Goal: Communication & Community: Participate in discussion

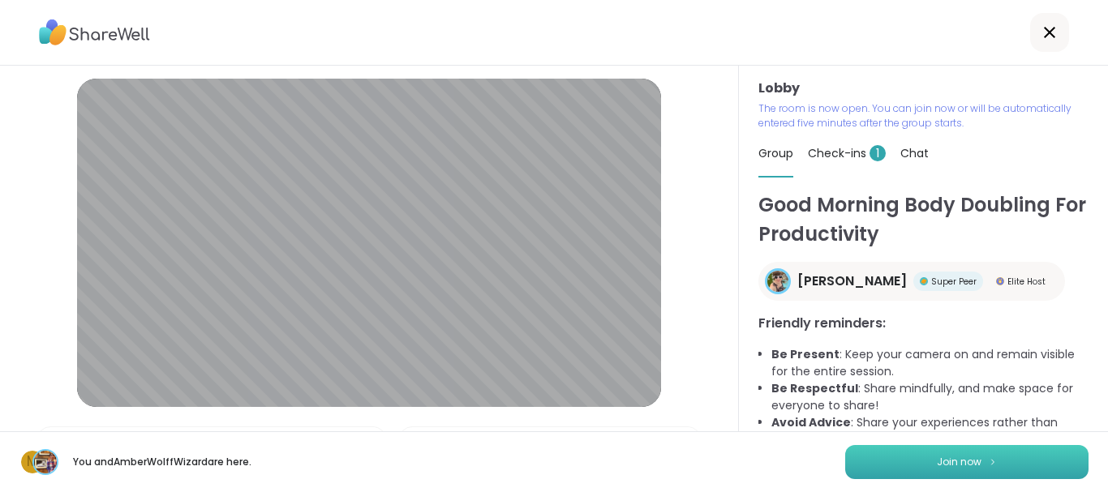
click at [891, 465] on button "Join now" at bounding box center [966, 462] width 243 height 34
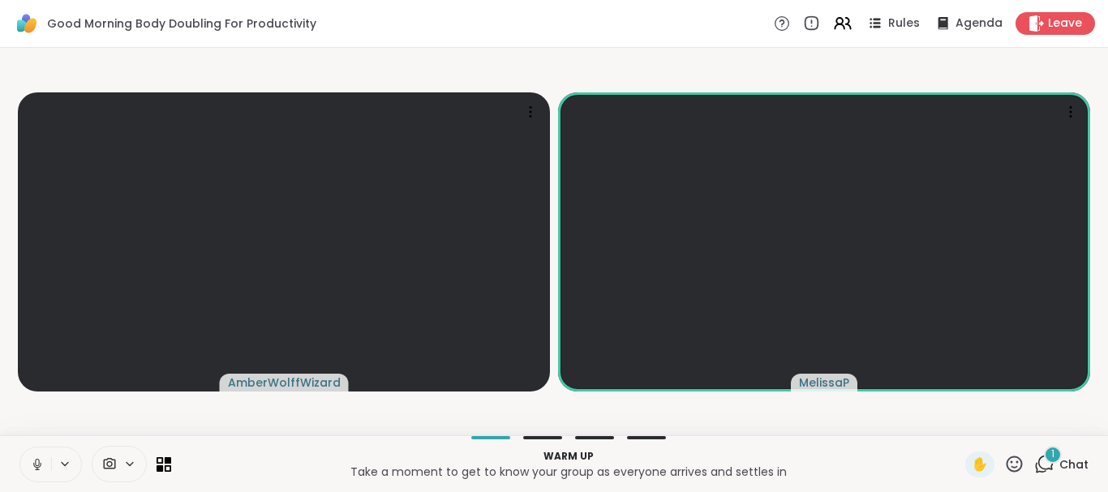
click at [1034, 467] on icon at bounding box center [1044, 464] width 20 height 20
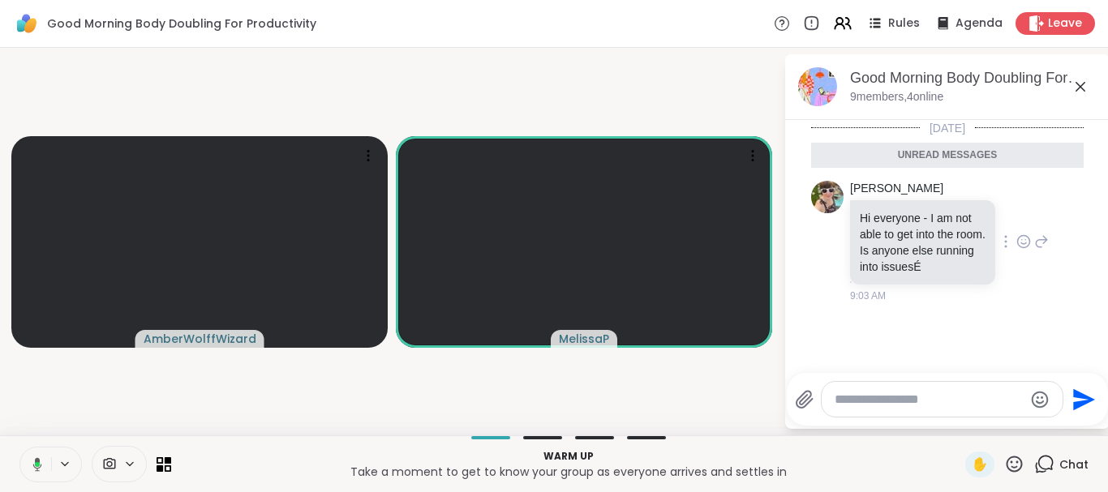
click at [1027, 247] on icon at bounding box center [1023, 242] width 15 height 16
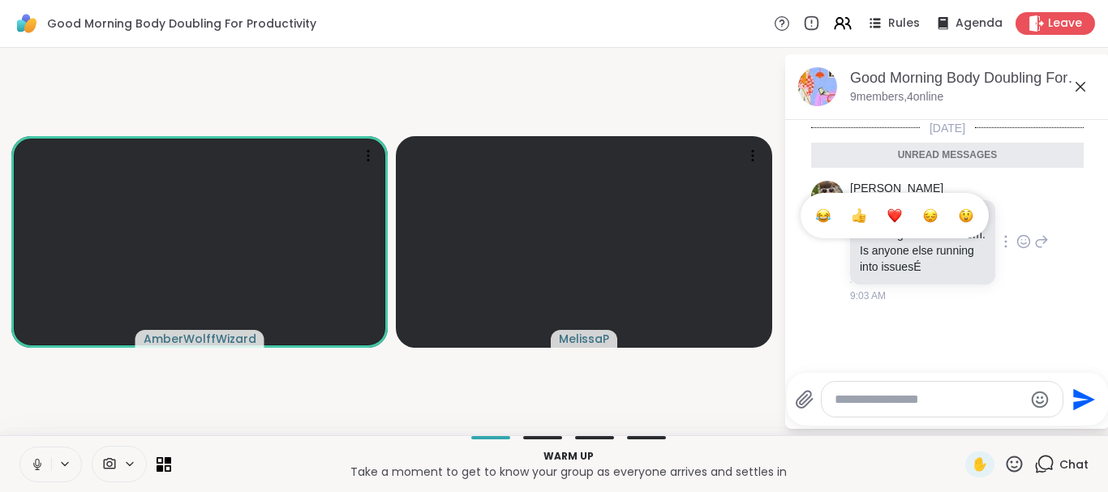
click at [970, 217] on div "Select Reaction: Astonished" at bounding box center [966, 215] width 15 height 15
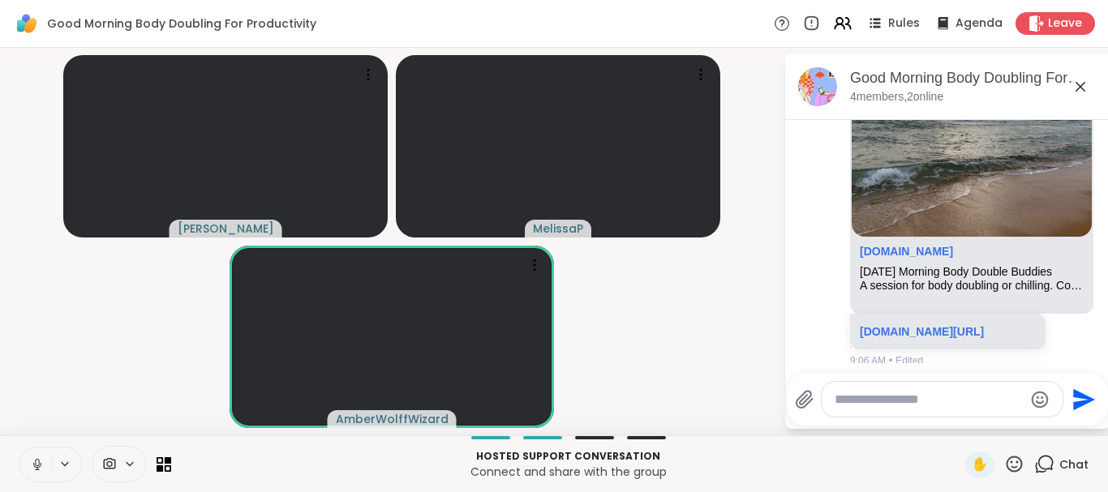
scroll to position [534, 0]
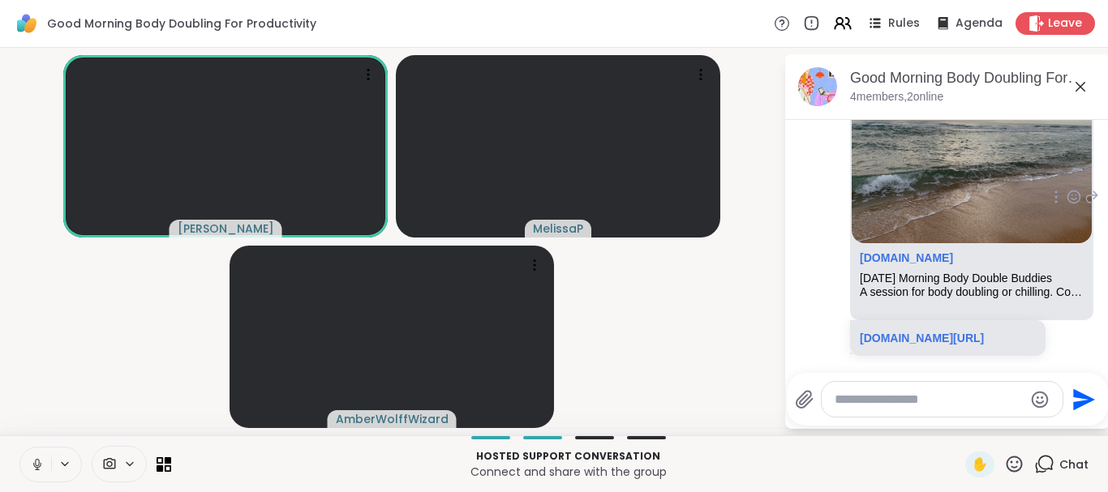
click at [1066, 196] on icon at bounding box center [1073, 197] width 15 height 16
click at [1066, 169] on div "Select Reaction: Heart" at bounding box center [1073, 171] width 15 height 15
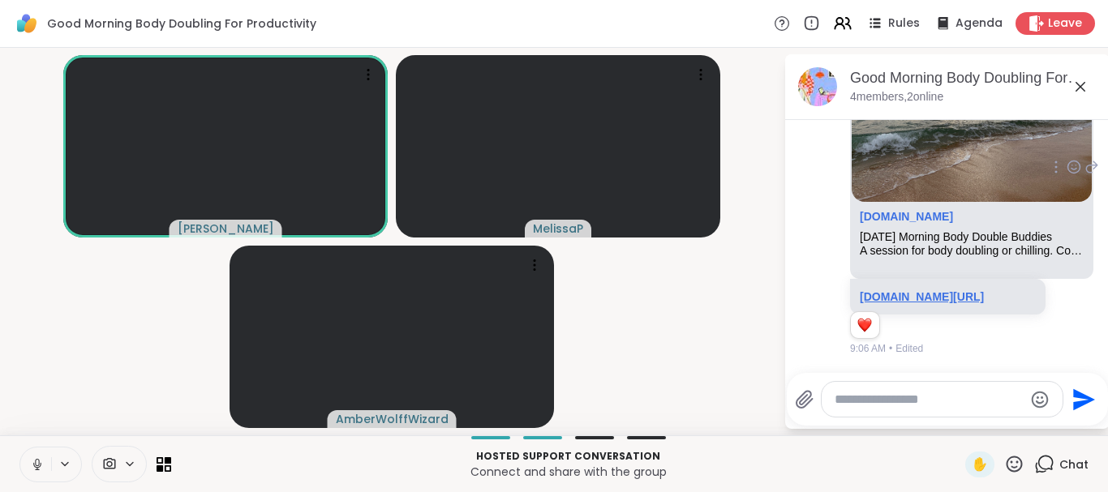
click at [955, 290] on link "[DOMAIN_NAME][URL]" at bounding box center [922, 296] width 124 height 13
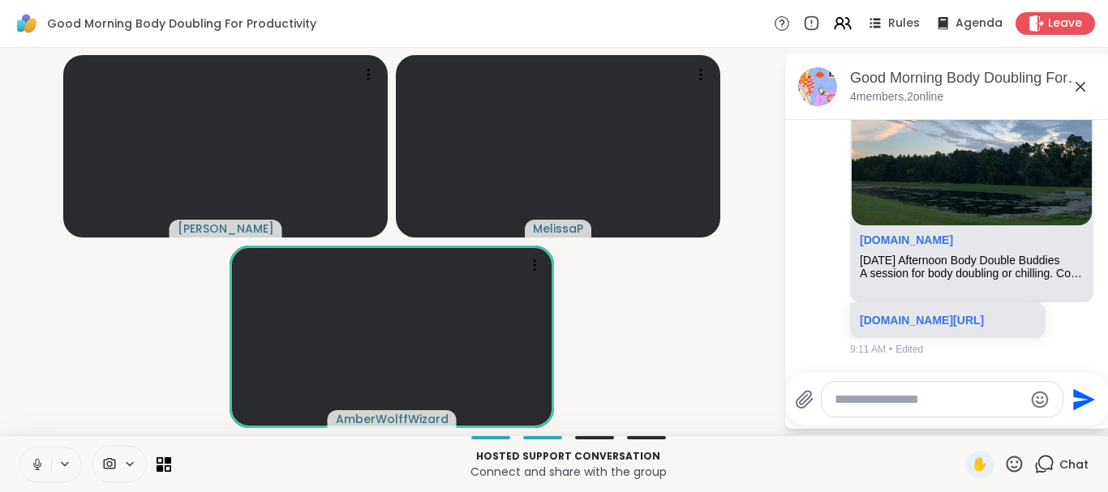
scroll to position [971, 0]
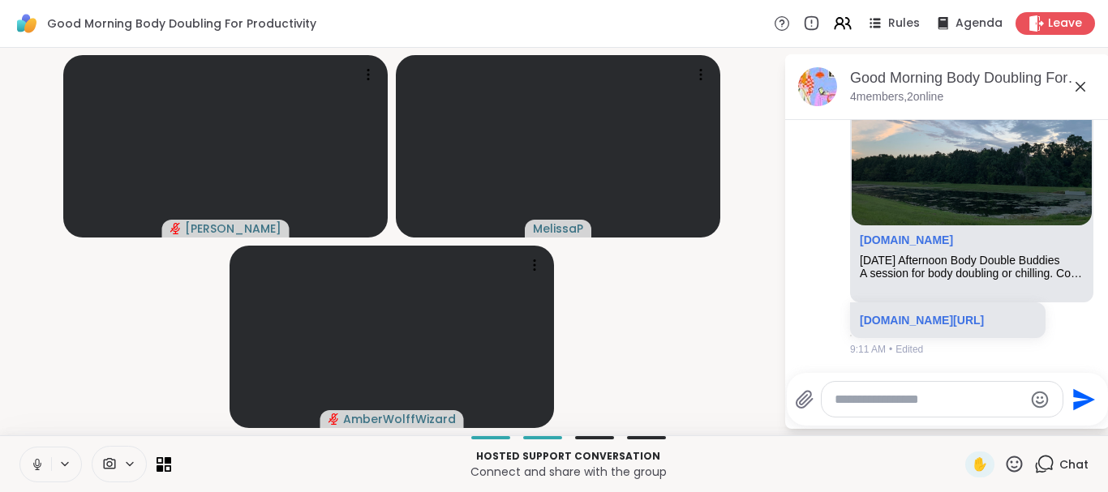
click at [37, 465] on icon at bounding box center [37, 462] width 4 height 7
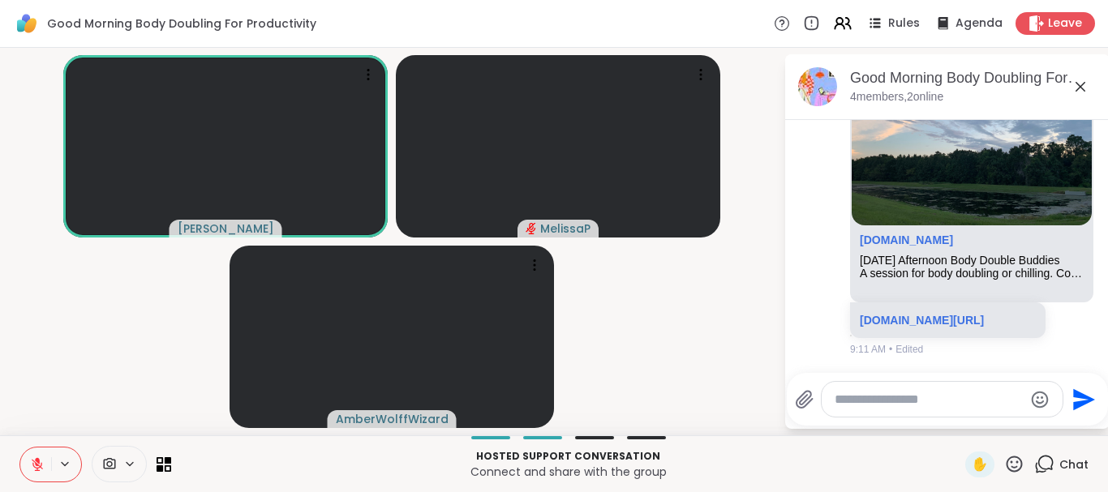
click at [35, 470] on icon at bounding box center [37, 464] width 11 height 11
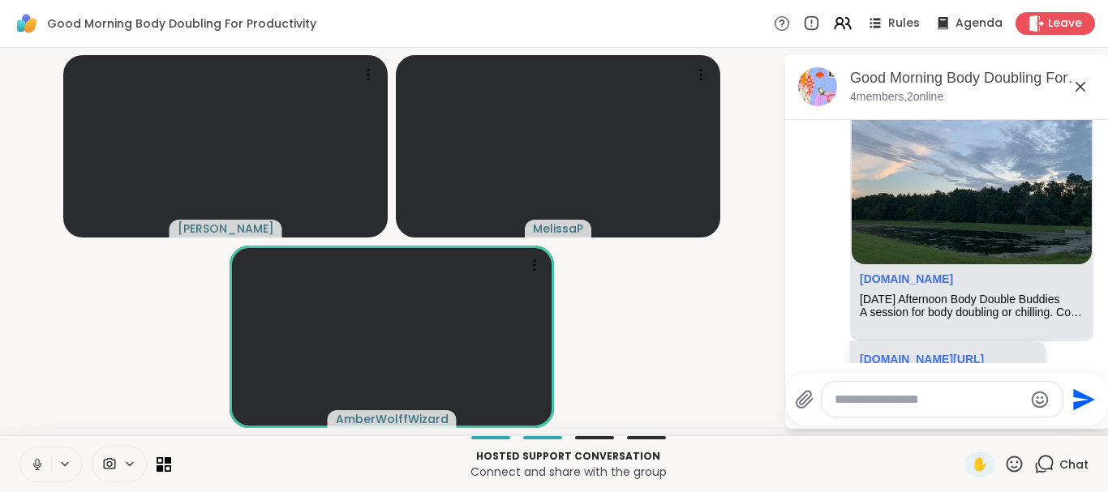
scroll to position [900, 0]
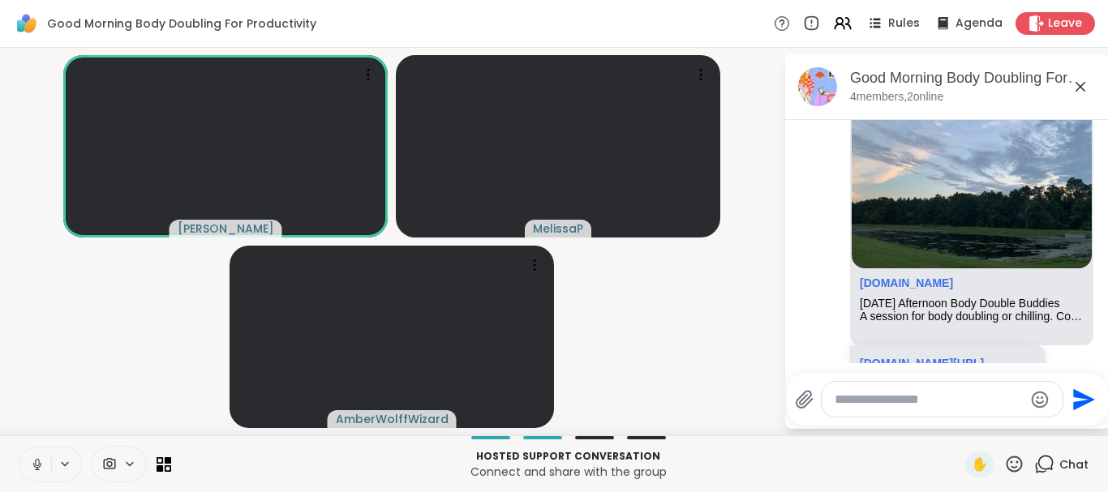
click at [36, 459] on icon at bounding box center [37, 464] width 15 height 15
click at [36, 459] on icon at bounding box center [37, 460] width 5 height 6
click at [36, 459] on icon at bounding box center [37, 464] width 9 height 14
click at [36, 461] on icon at bounding box center [37, 460] width 5 height 6
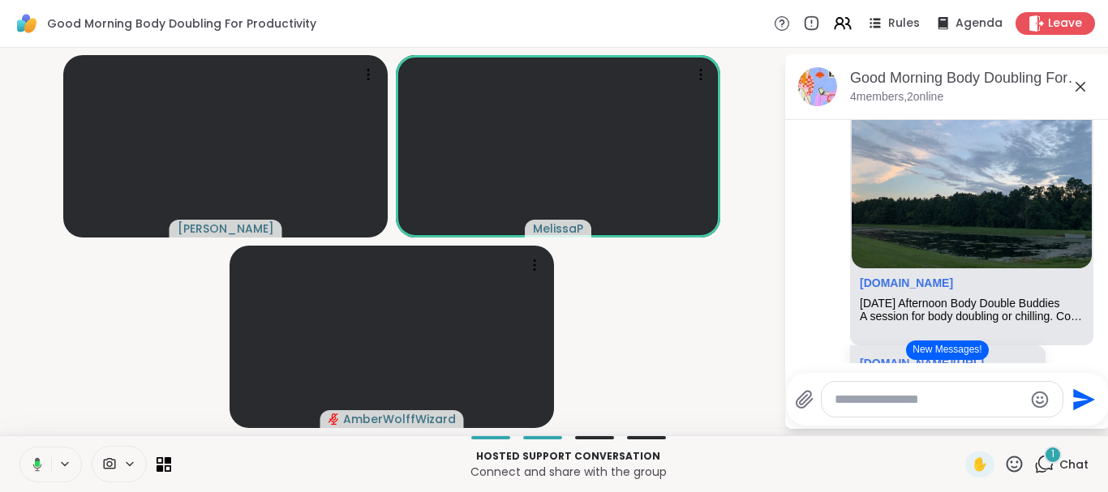
click at [917, 397] on textarea "Type your message" at bounding box center [928, 400] width 189 height 16
paste textarea "**********"
type textarea "**********"
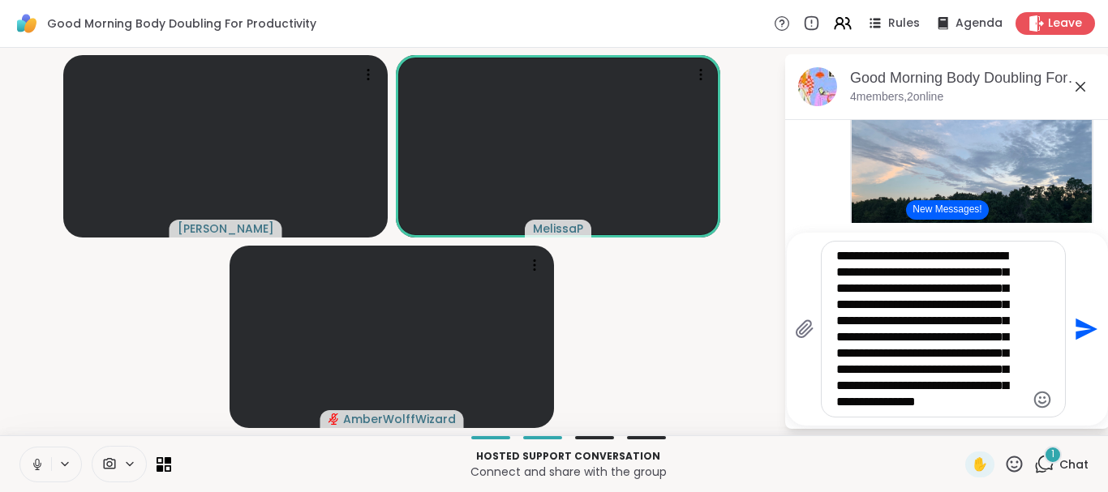
click at [1087, 328] on icon "Send" at bounding box center [1086, 330] width 22 height 22
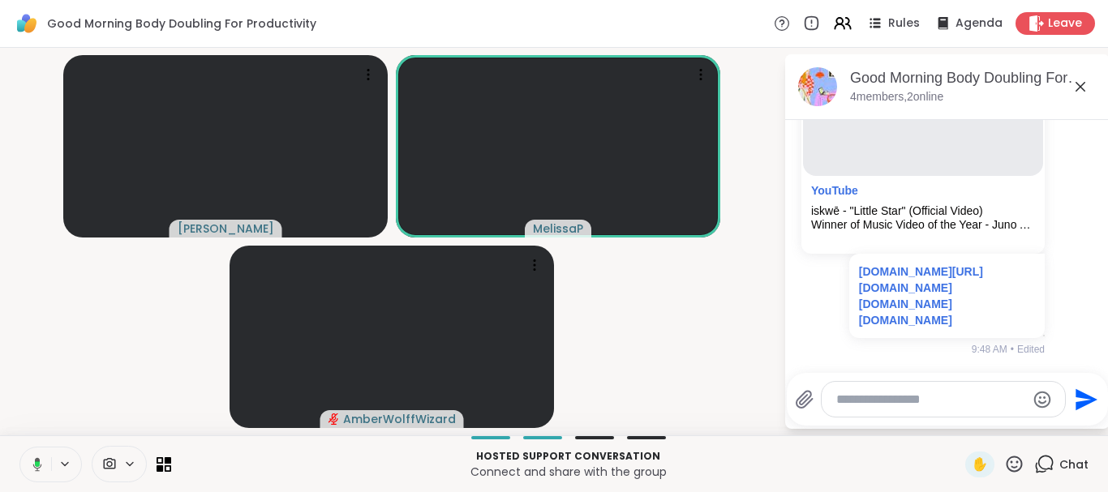
scroll to position [2206, 0]
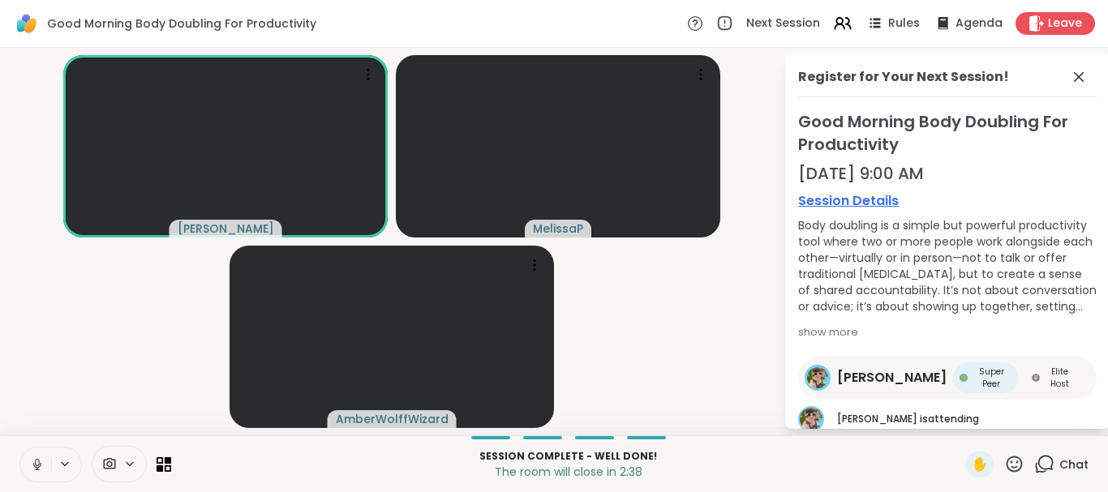
click at [1052, 454] on div "Chat" at bounding box center [1061, 465] width 54 height 26
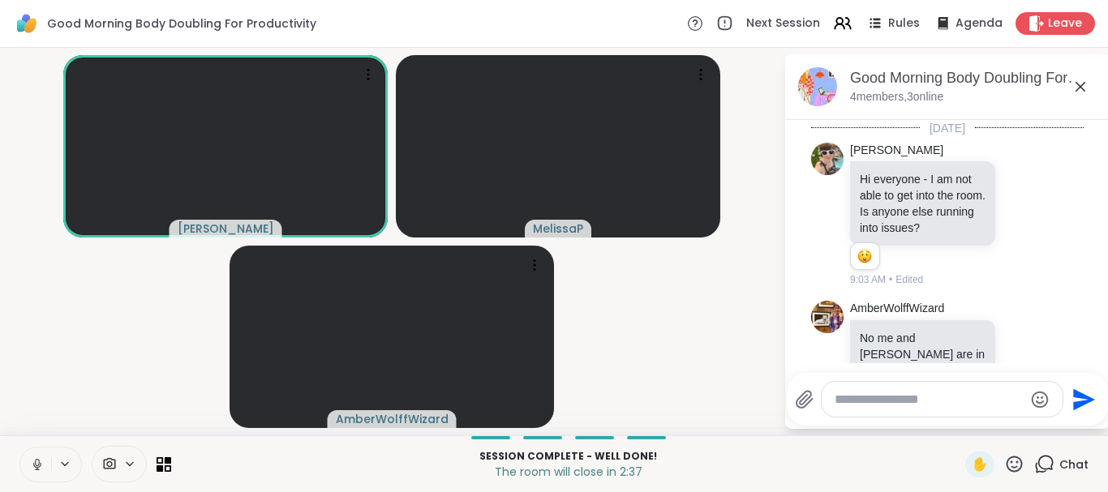
scroll to position [2368, 0]
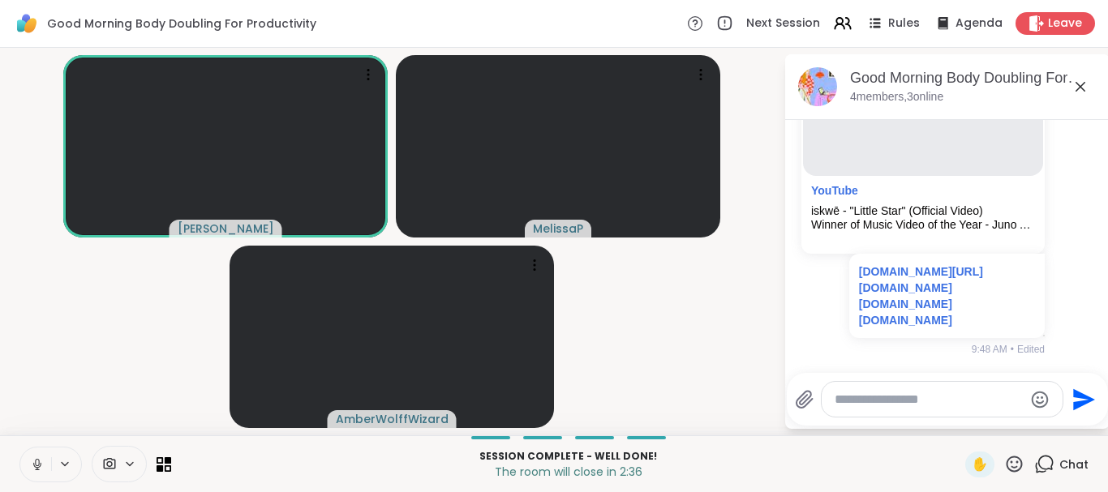
click at [930, 402] on textarea "Type your message" at bounding box center [928, 400] width 189 height 16
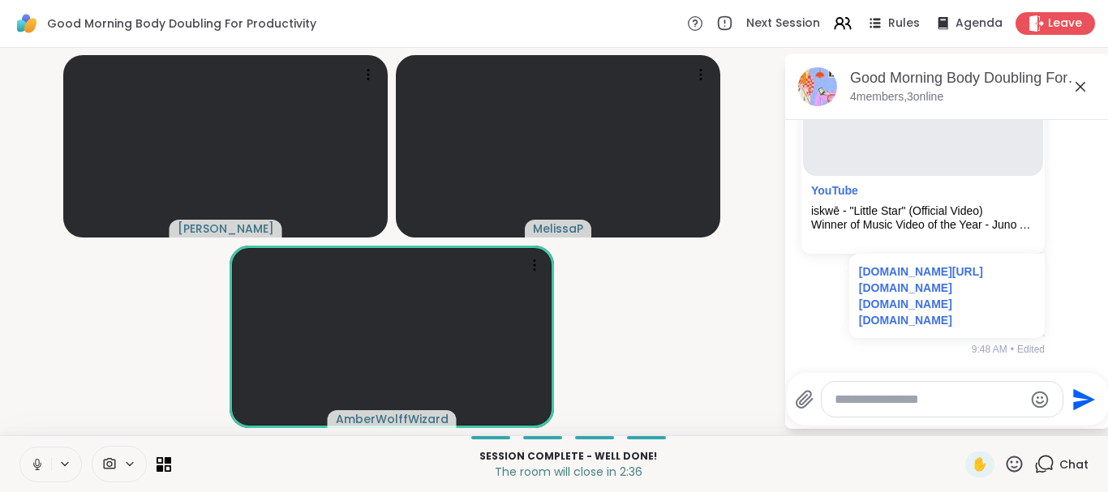
paste textarea "**********"
type textarea "**********"
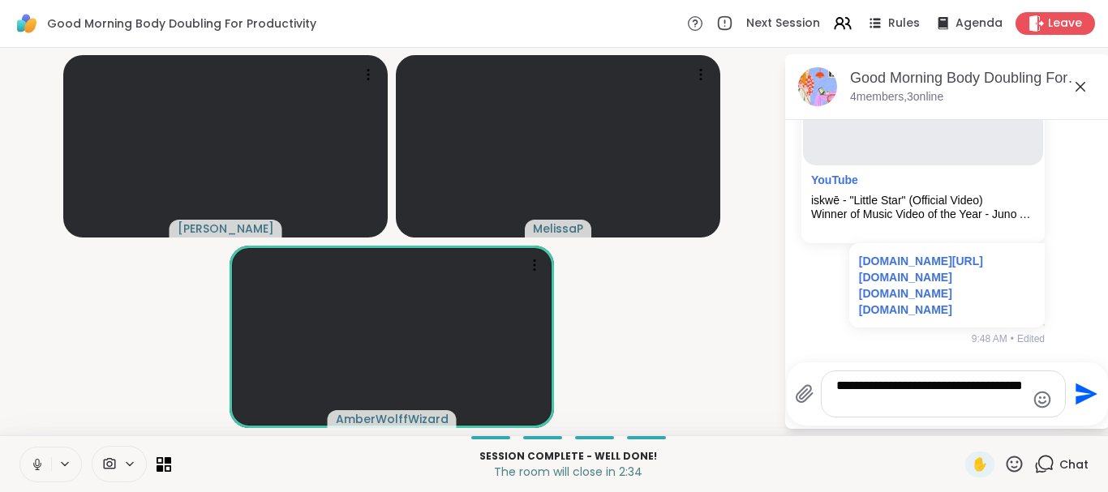
click at [1079, 392] on icon "Send" at bounding box center [1086, 395] width 22 height 22
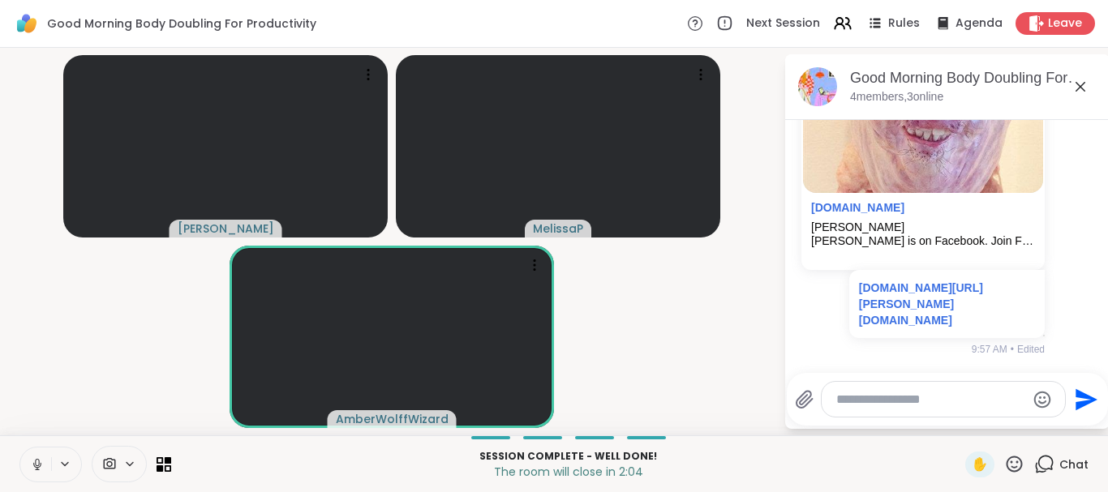
scroll to position [2687, 0]
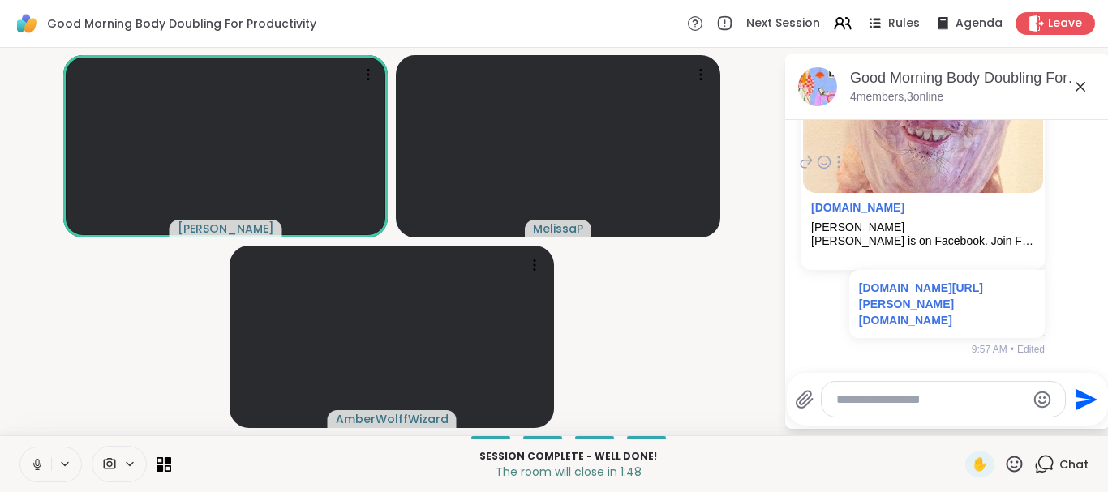
click at [831, 172] on div at bounding box center [838, 161] width 15 height 19
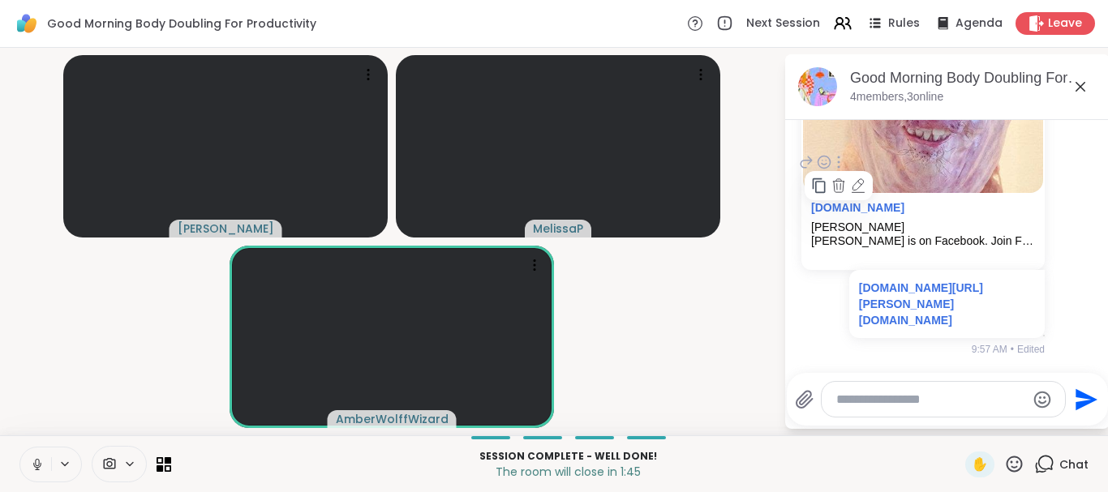
click at [830, 194] on icon at bounding box center [838, 186] width 16 height 16
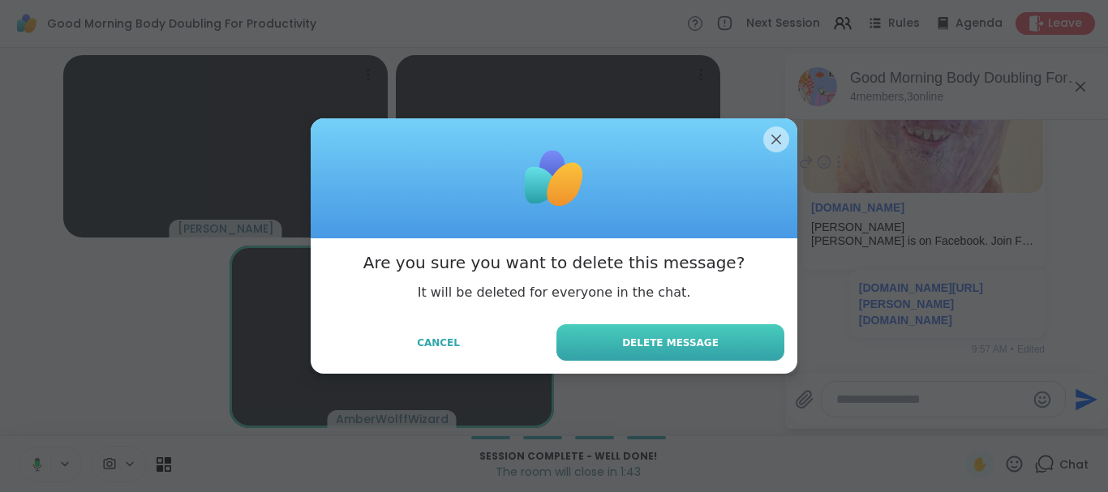
click at [714, 341] on button "Delete Message" at bounding box center [670, 342] width 228 height 36
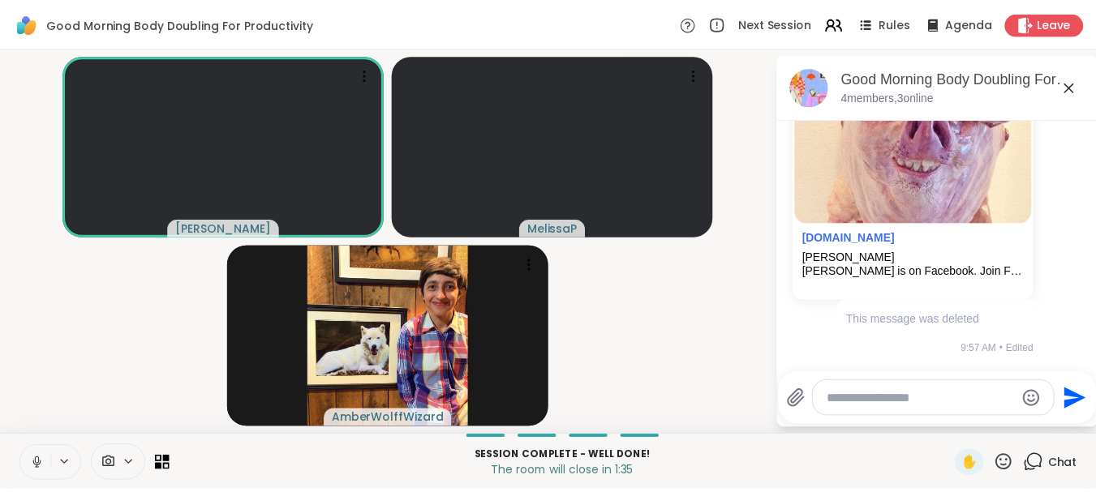
scroll to position [2493, 0]
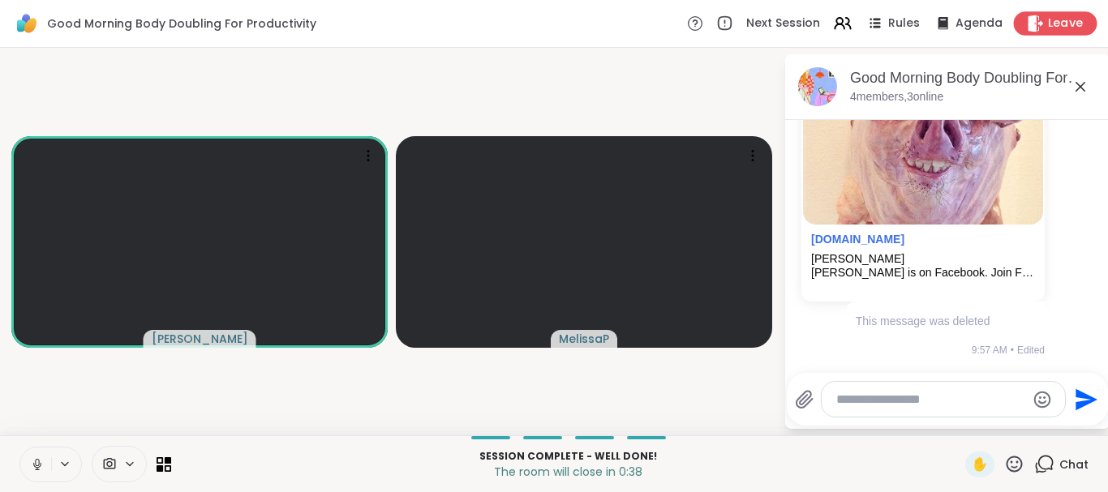
click at [1063, 23] on span "Leave" at bounding box center [1066, 23] width 36 height 17
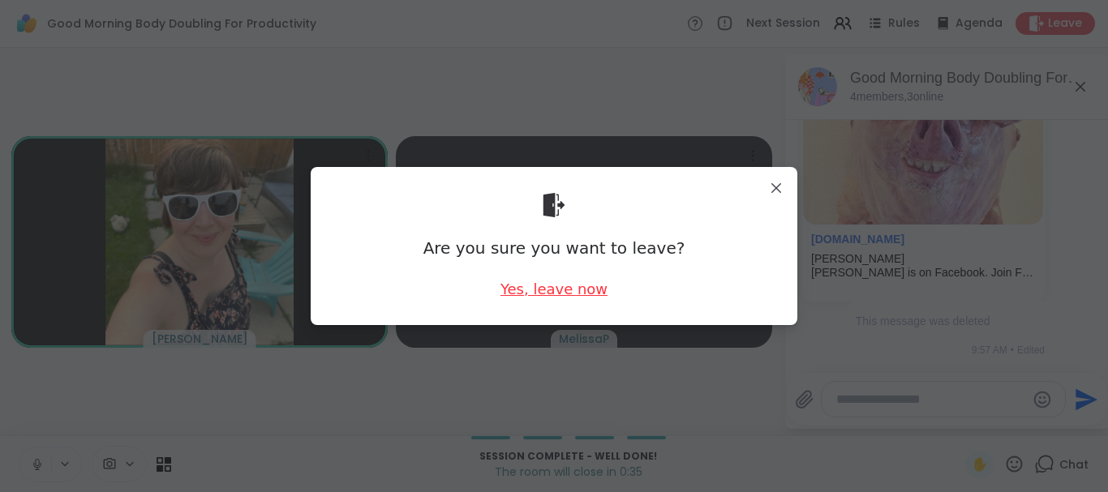
click at [533, 291] on div "Yes, leave now" at bounding box center [553, 289] width 107 height 20
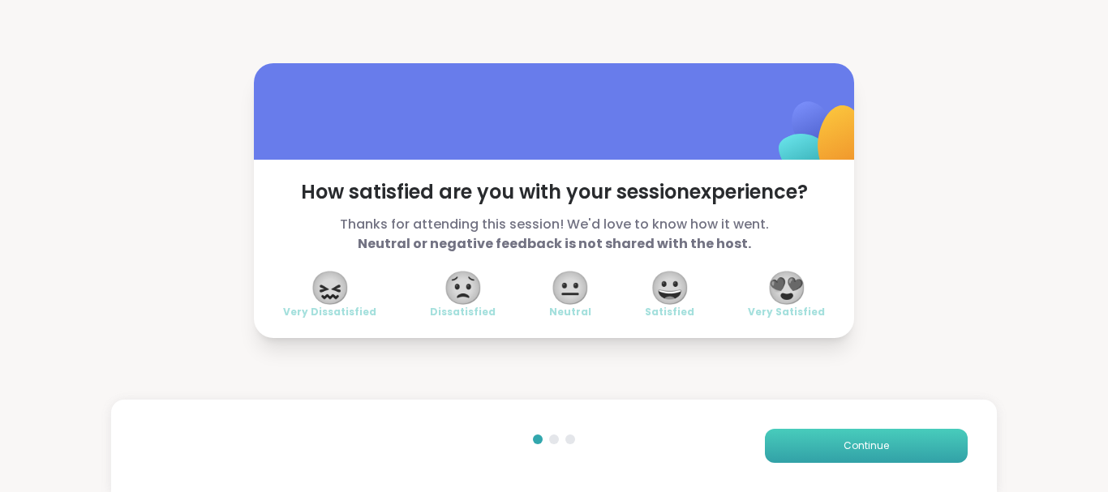
click at [867, 448] on span "Continue" at bounding box center [865, 446] width 45 height 15
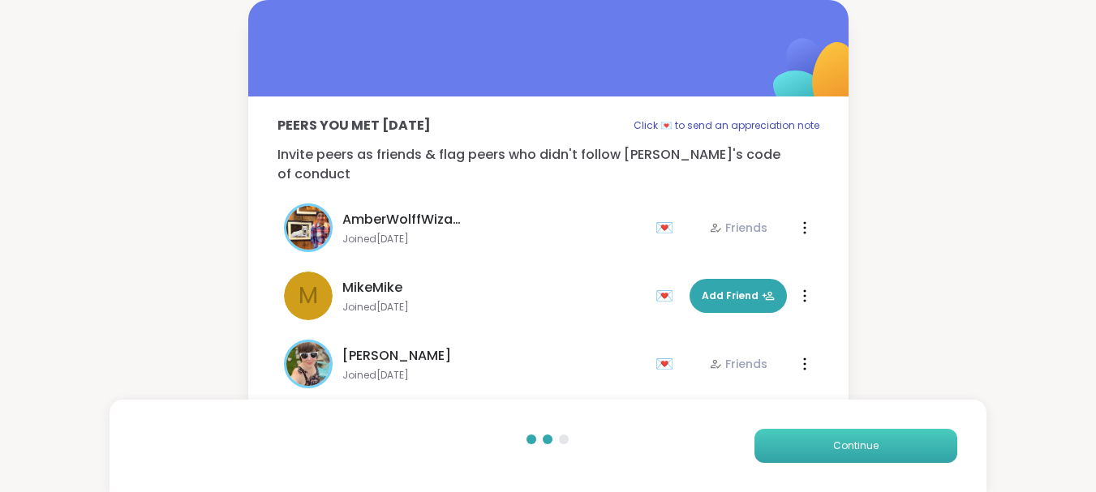
click at [867, 448] on span "Continue" at bounding box center [855, 446] width 45 height 15
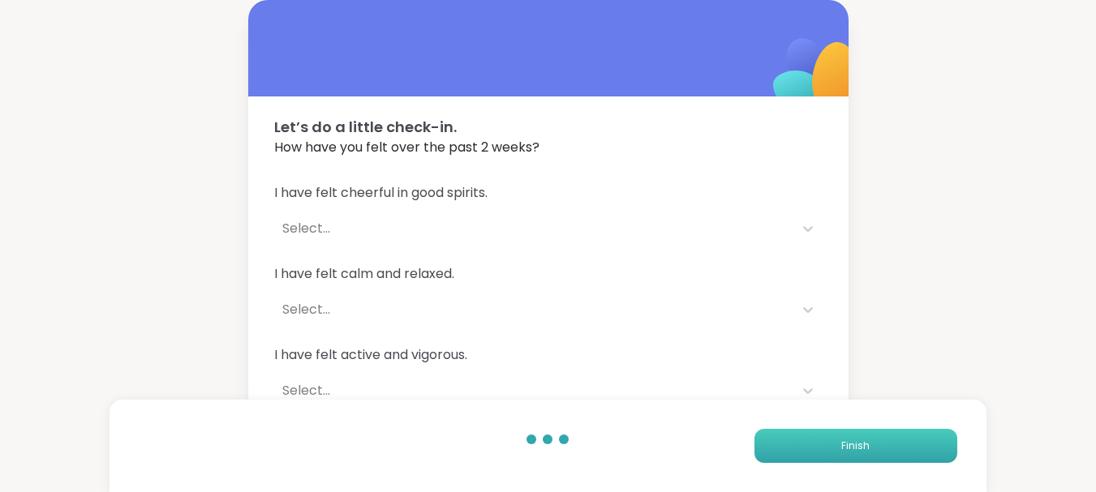
click at [867, 448] on span "Finish" at bounding box center [855, 446] width 28 height 15
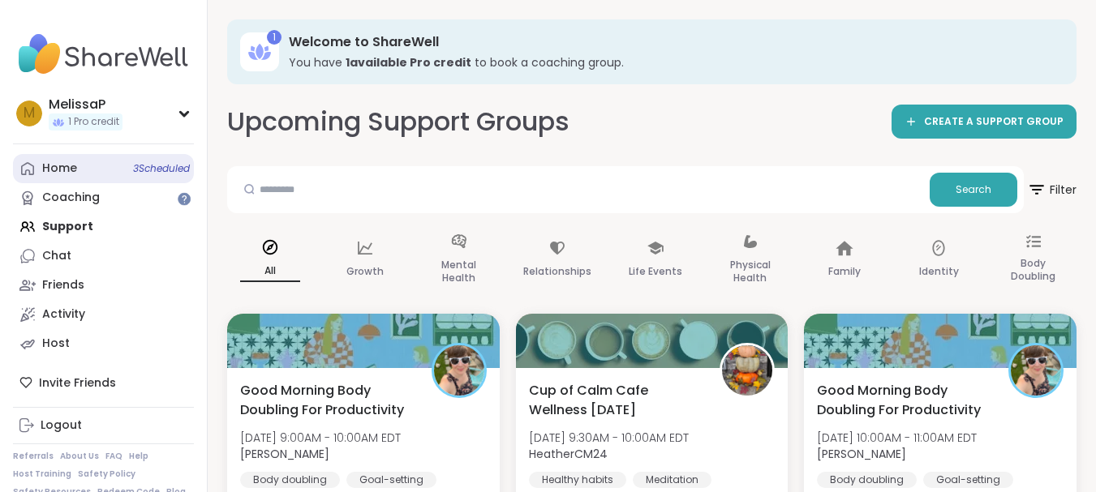
click at [80, 157] on link "Home 3 Scheduled" at bounding box center [103, 168] width 181 height 29
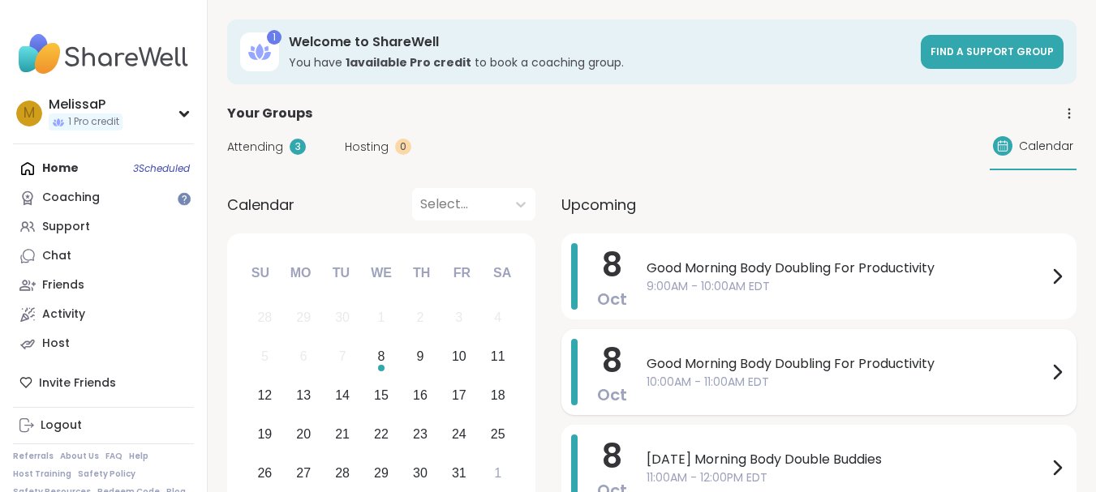
click at [706, 354] on span "Good Morning Body Doubling For Productivity" at bounding box center [846, 363] width 401 height 19
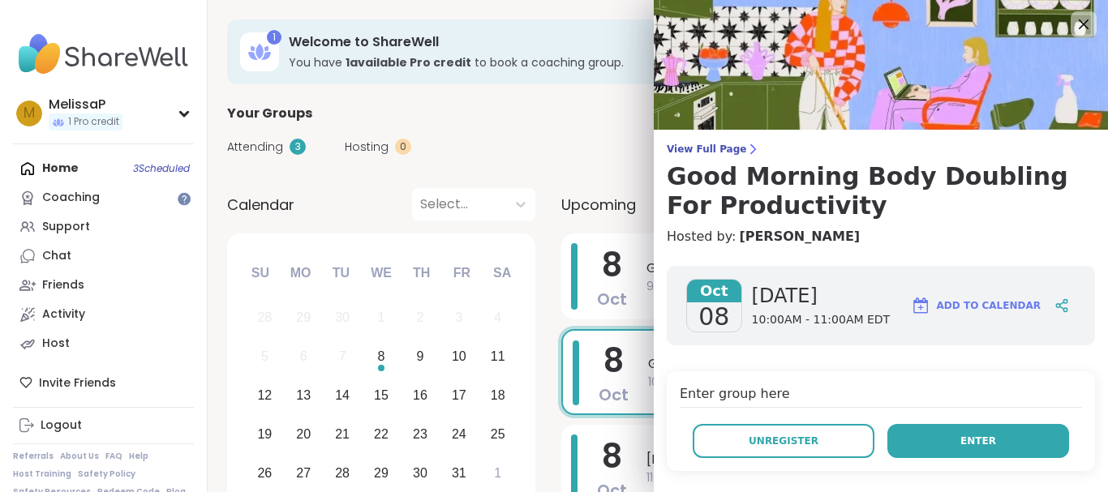
click at [960, 444] on span "Enter" at bounding box center [978, 441] width 36 height 15
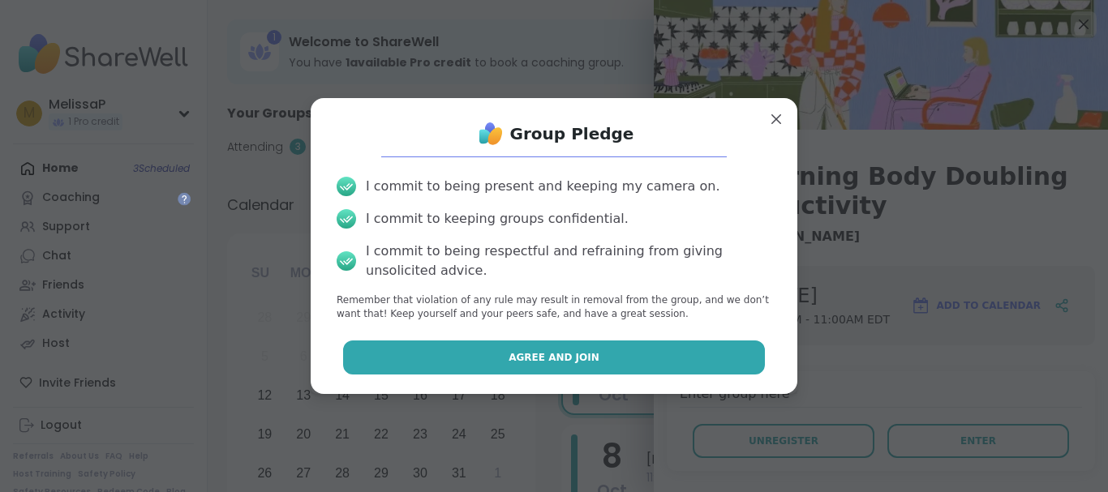
click at [592, 348] on button "Agree and Join" at bounding box center [554, 358] width 423 height 34
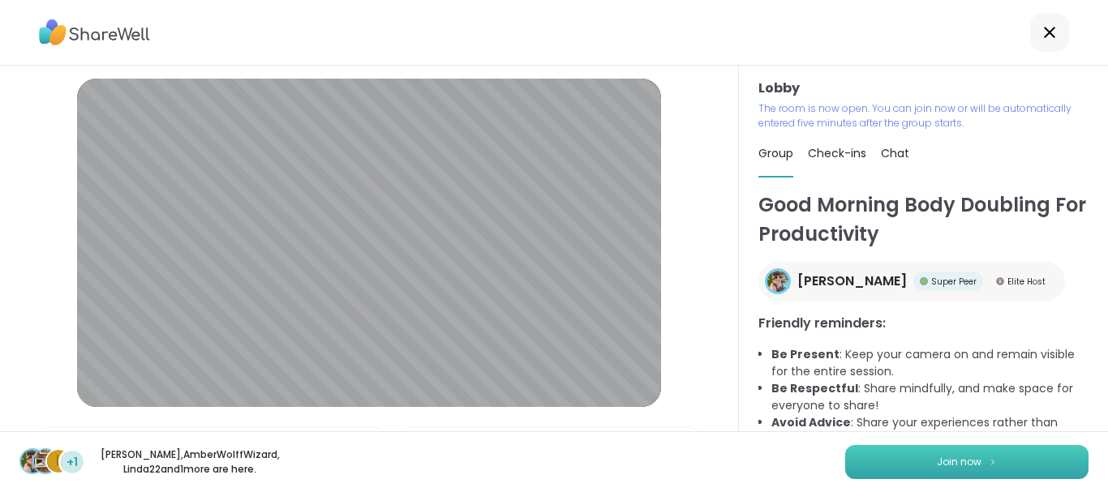
click at [903, 457] on button "Join now" at bounding box center [966, 462] width 243 height 34
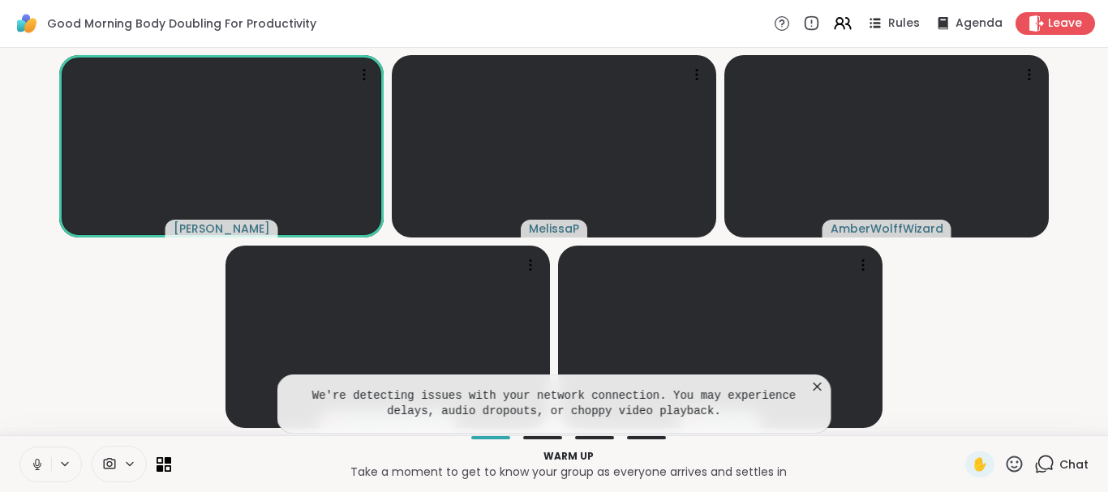
click at [821, 386] on icon at bounding box center [817, 387] width 16 height 16
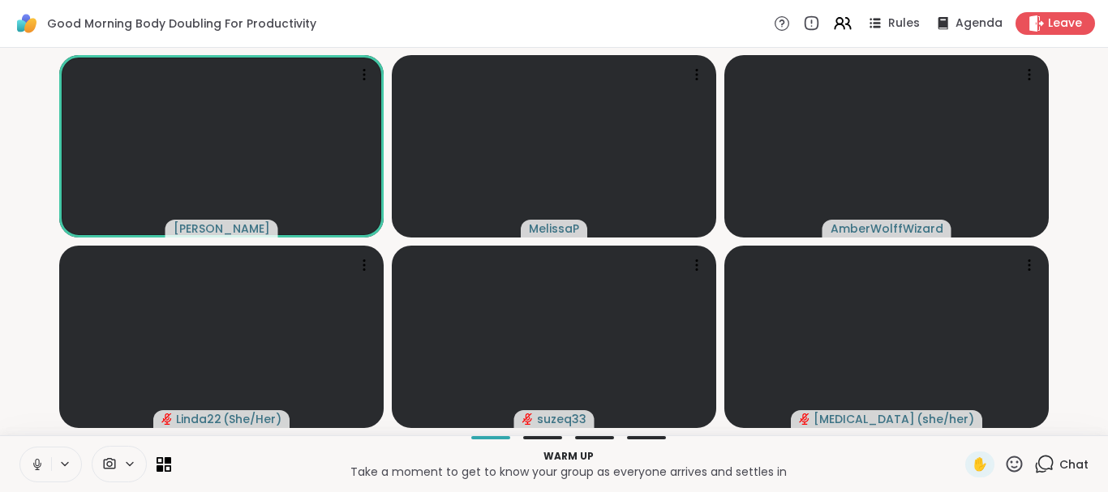
click at [38, 468] on icon at bounding box center [37, 464] width 15 height 15
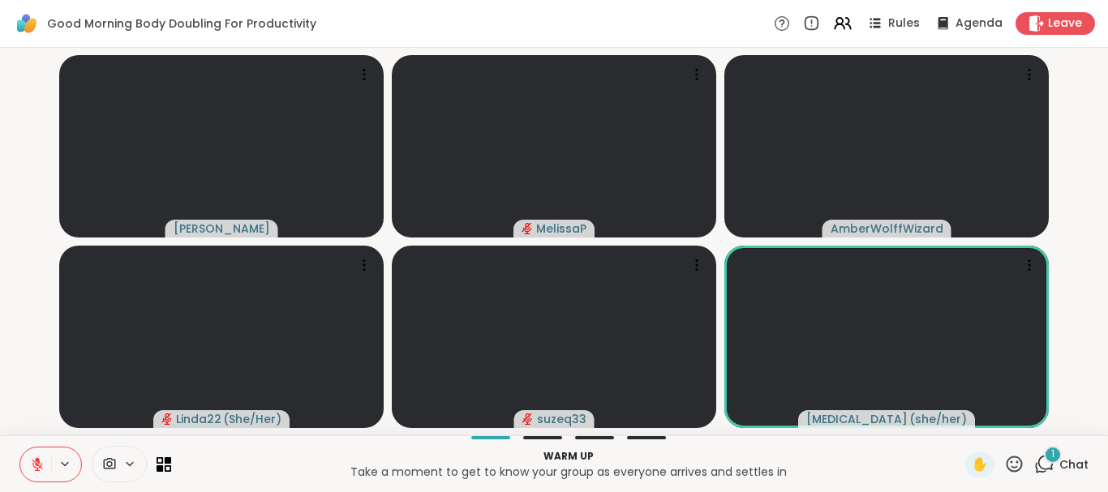
click at [31, 466] on icon at bounding box center [37, 464] width 15 height 15
click at [31, 469] on icon at bounding box center [35, 464] width 15 height 15
click at [31, 469] on icon at bounding box center [37, 464] width 15 height 15
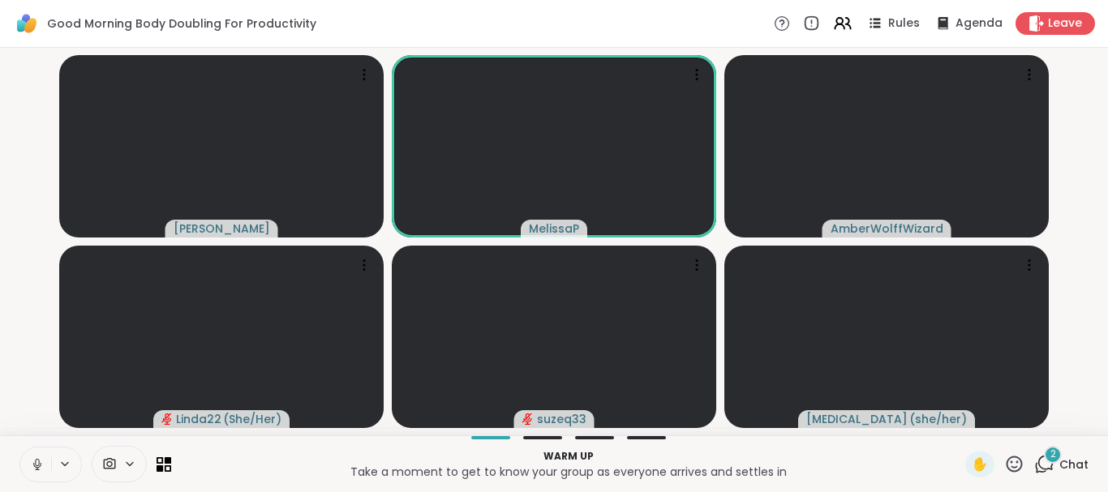
click at [31, 469] on icon at bounding box center [37, 464] width 15 height 15
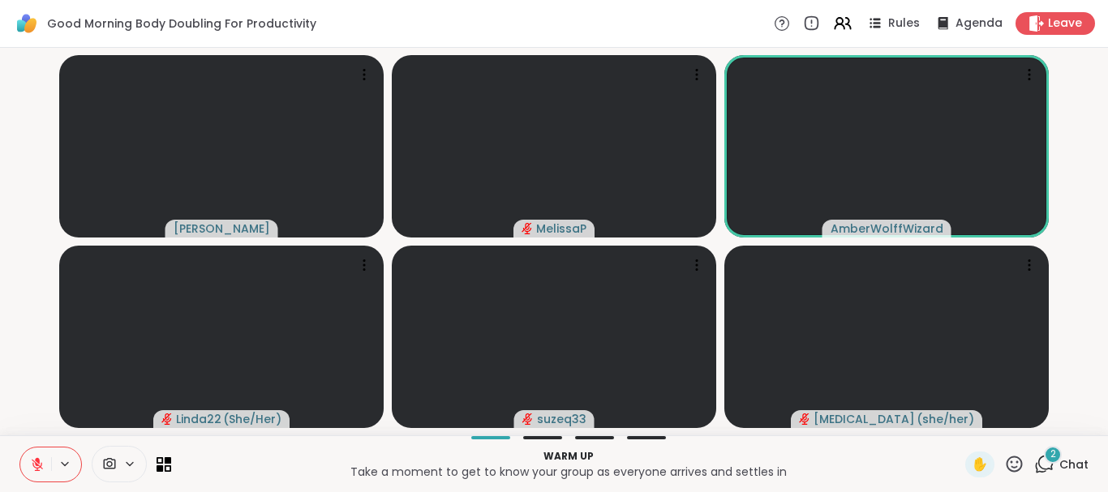
click at [1036, 467] on icon at bounding box center [1044, 464] width 20 height 20
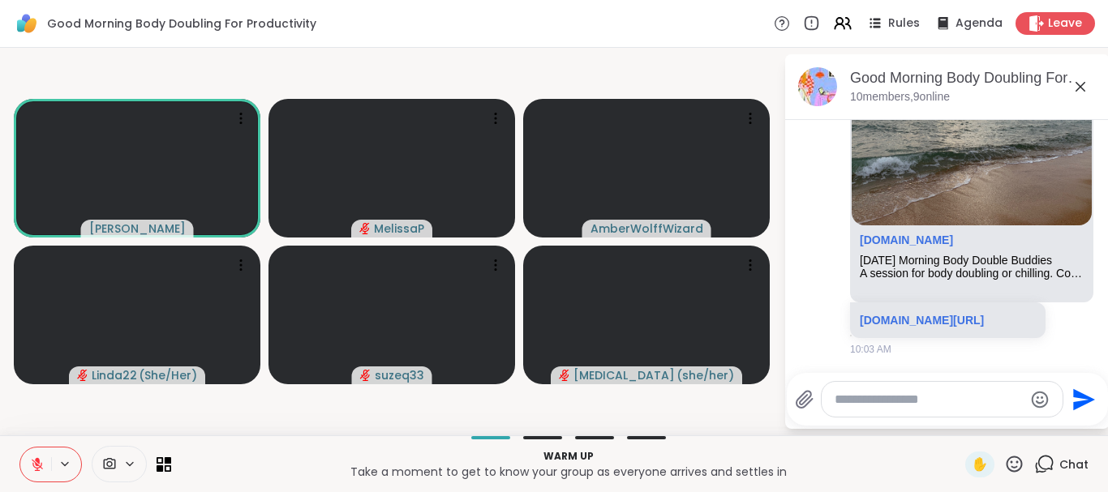
scroll to position [394, 0]
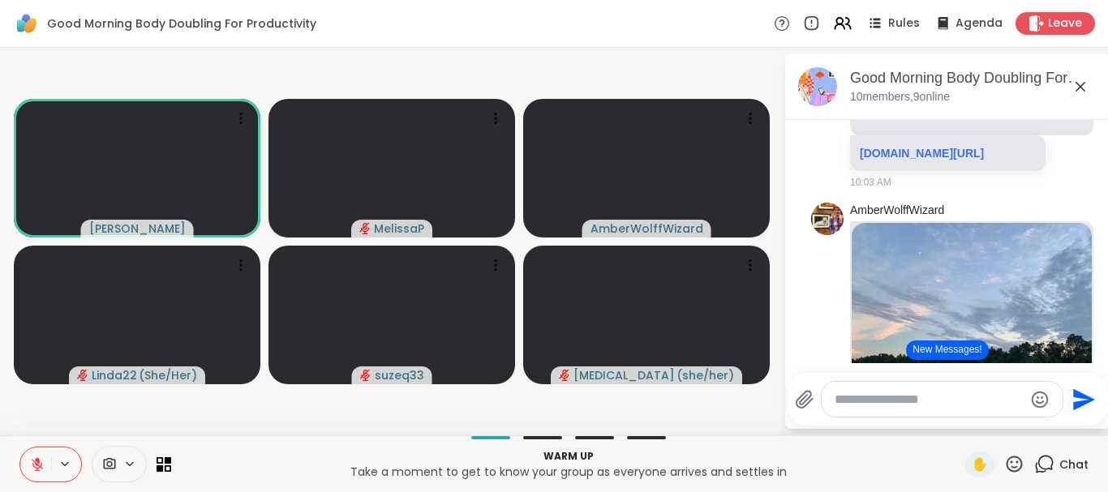
click at [30, 461] on icon at bounding box center [37, 464] width 15 height 15
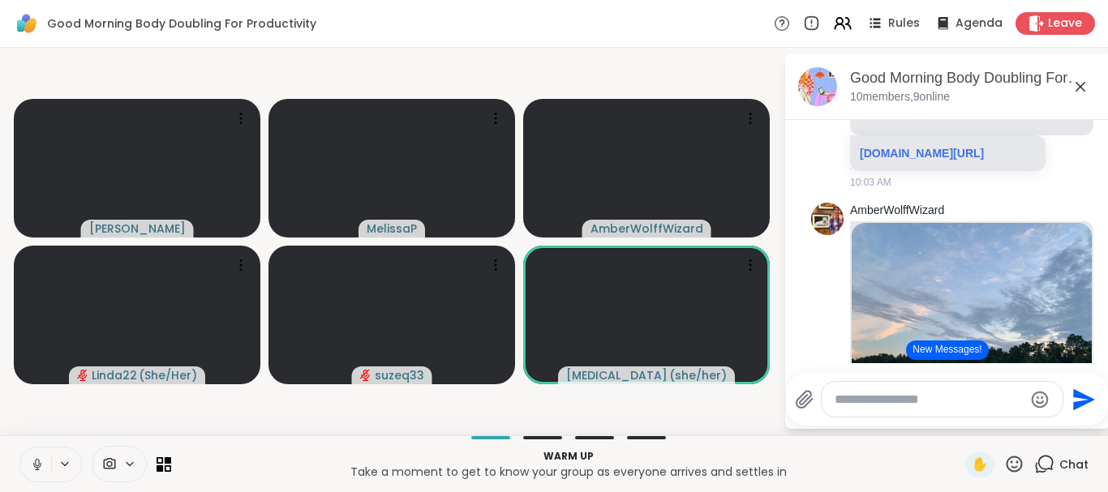
click at [30, 461] on icon at bounding box center [37, 464] width 15 height 15
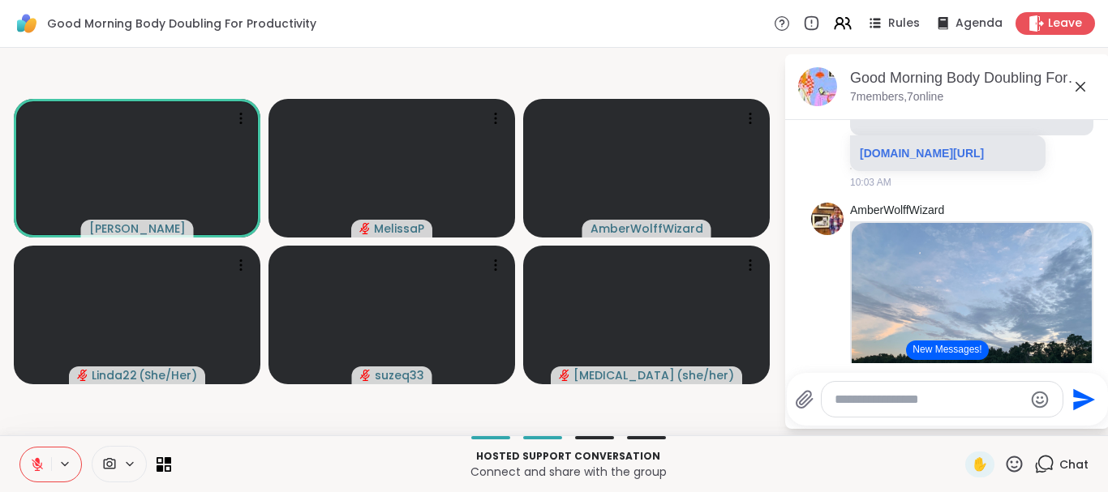
click at [35, 471] on icon at bounding box center [37, 464] width 15 height 15
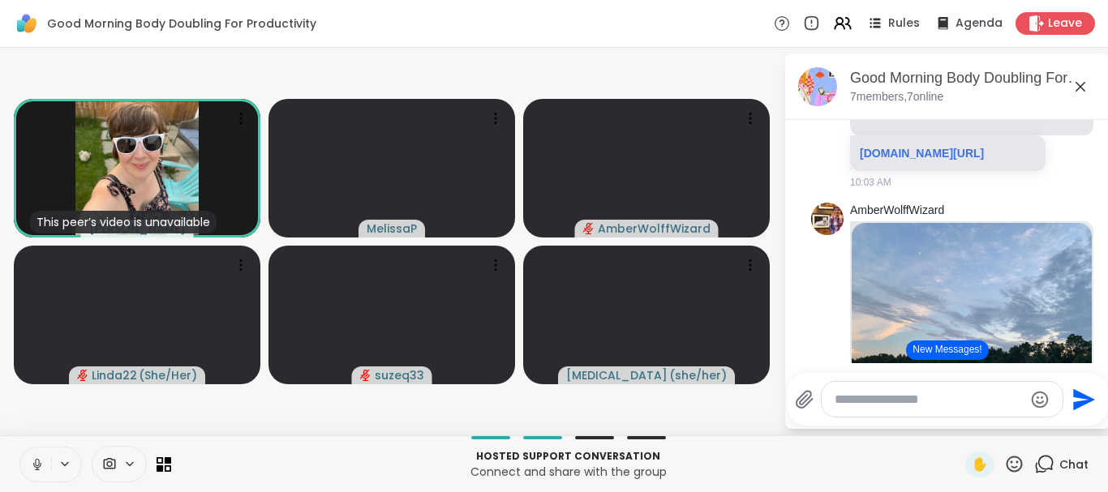
click at [39, 467] on icon at bounding box center [37, 464] width 8 height 5
click at [1006, 467] on icon at bounding box center [1014, 464] width 16 height 16
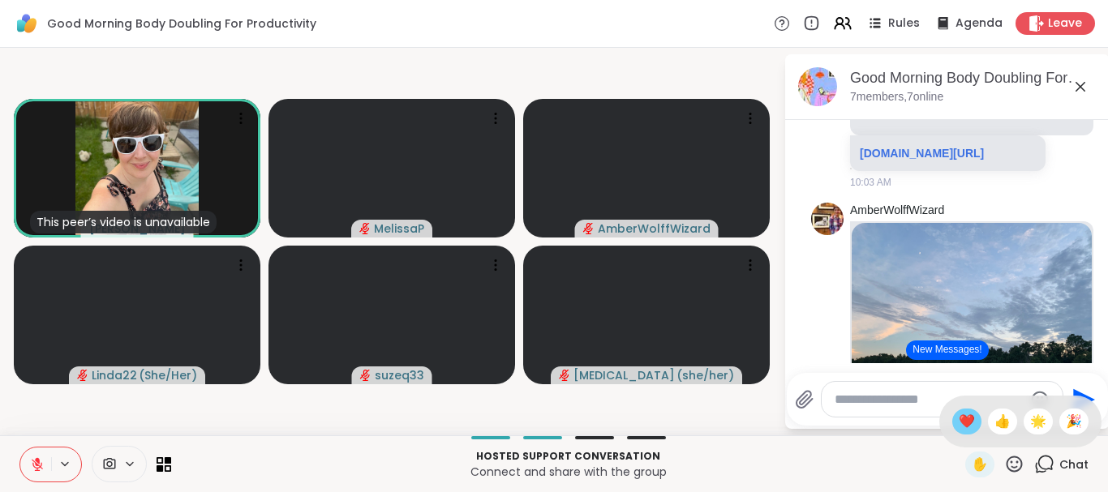
click at [960, 427] on div "❤️" at bounding box center [966, 422] width 29 height 26
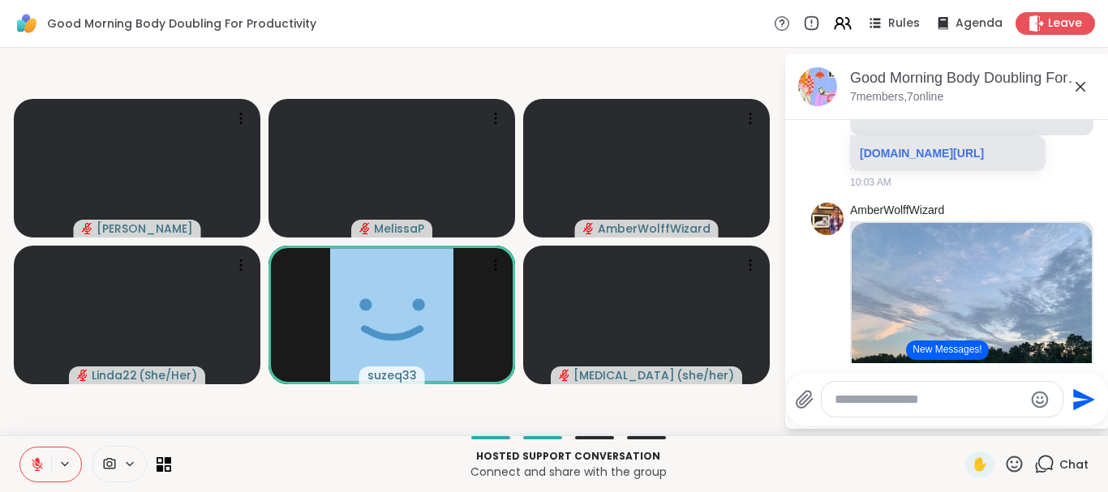
click at [36, 464] on icon at bounding box center [37, 464] width 11 height 11
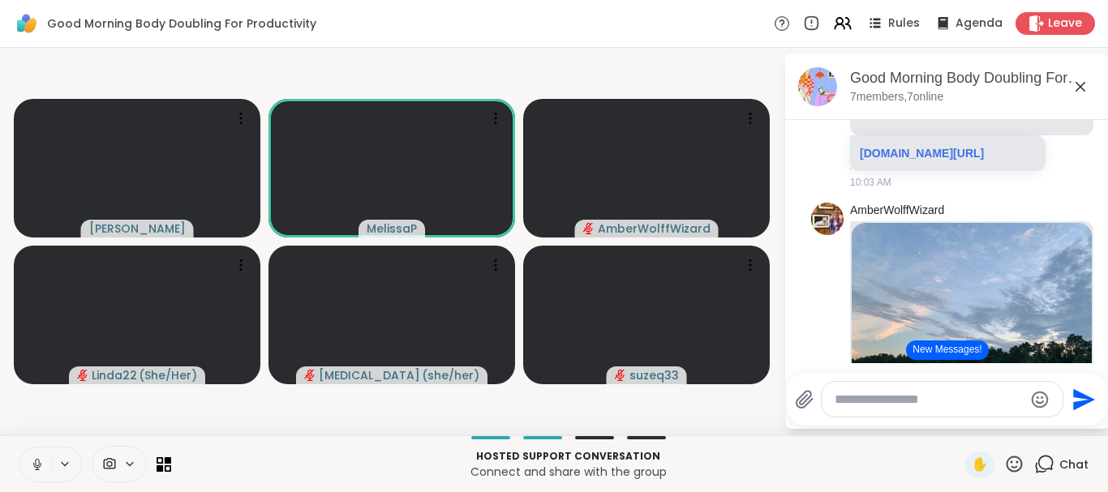
click at [36, 464] on icon at bounding box center [37, 464] width 15 height 15
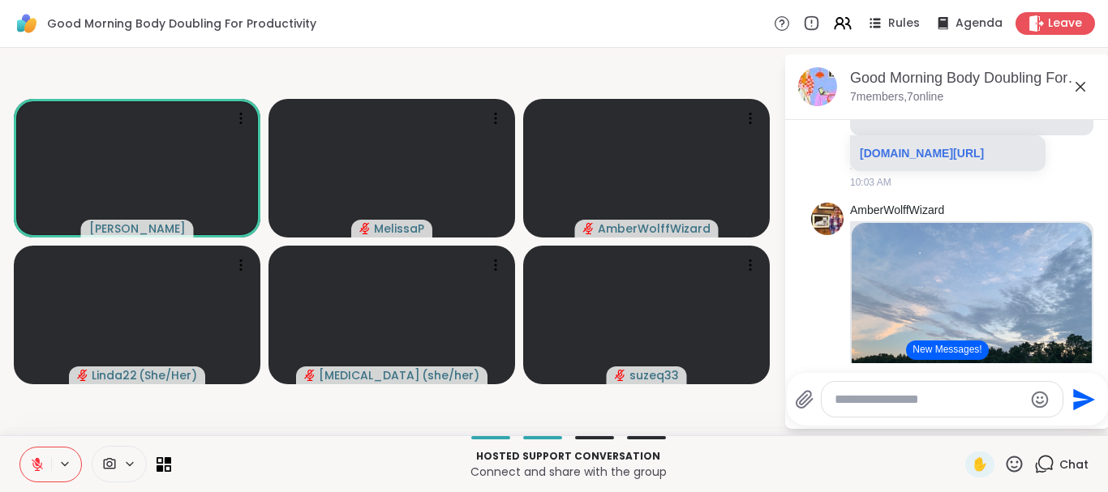
click at [36, 464] on icon at bounding box center [37, 464] width 11 height 11
click at [36, 464] on icon at bounding box center [37, 464] width 15 height 15
click at [36, 464] on icon at bounding box center [37, 464] width 11 height 11
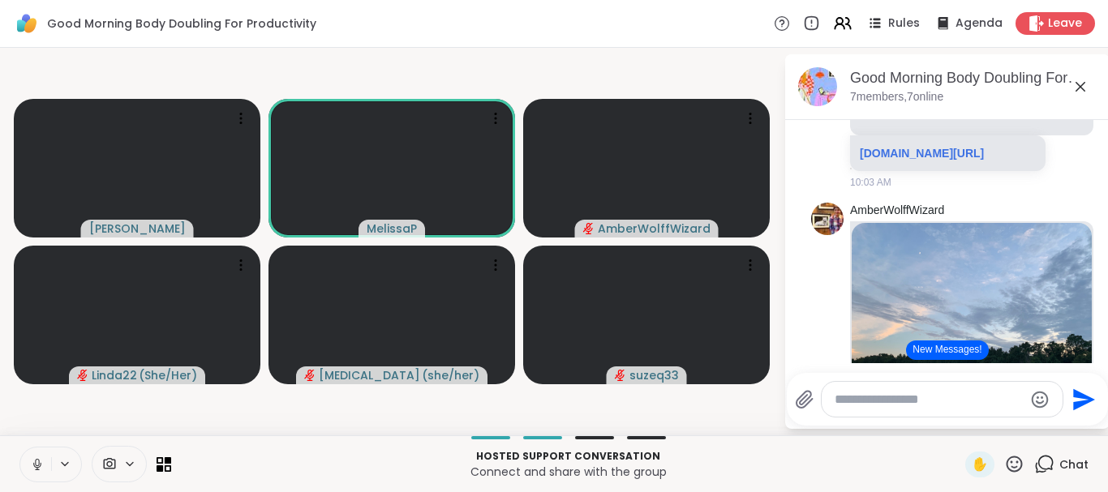
click at [36, 464] on icon at bounding box center [37, 464] width 15 height 15
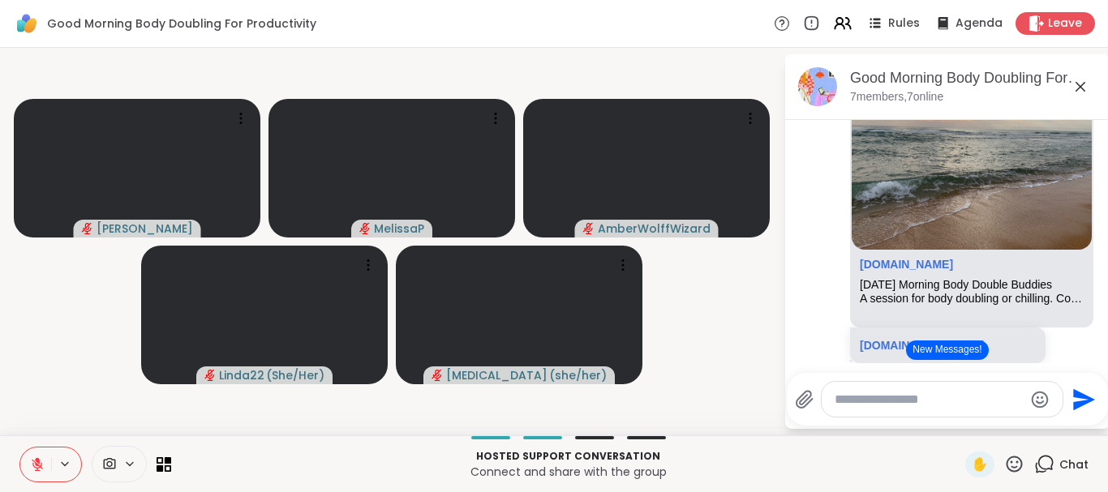
scroll to position [208, 0]
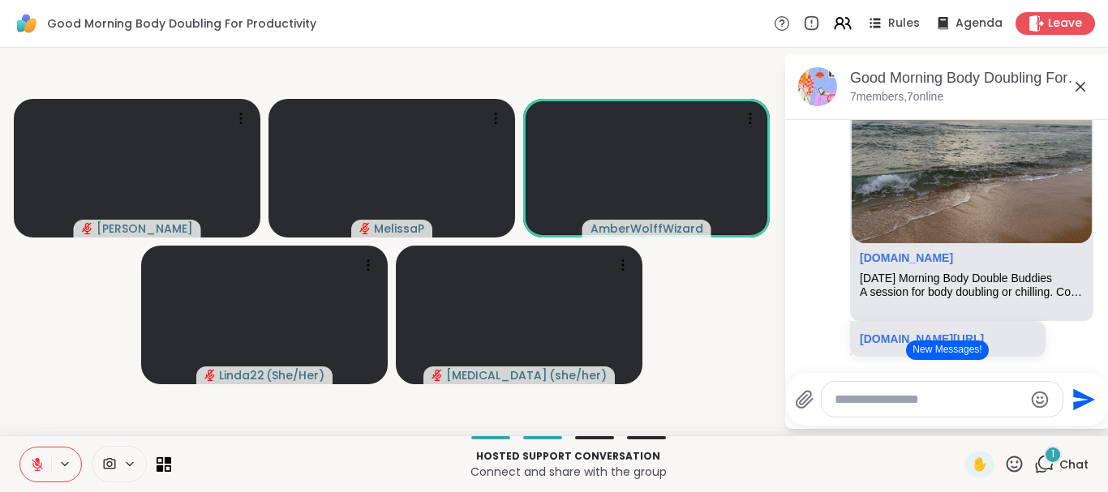
click at [1004, 460] on icon at bounding box center [1014, 464] width 20 height 20
click at [959, 427] on span "❤️" at bounding box center [967, 421] width 16 height 19
click at [39, 470] on icon at bounding box center [37, 464] width 15 height 15
click at [36, 463] on icon at bounding box center [37, 462] width 4 height 7
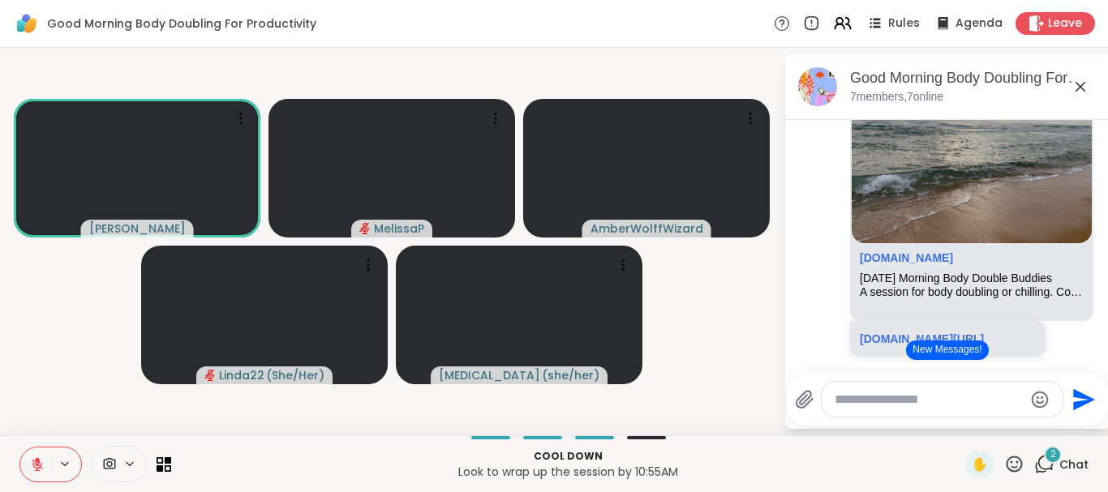
click at [32, 468] on icon at bounding box center [37, 464] width 15 height 15
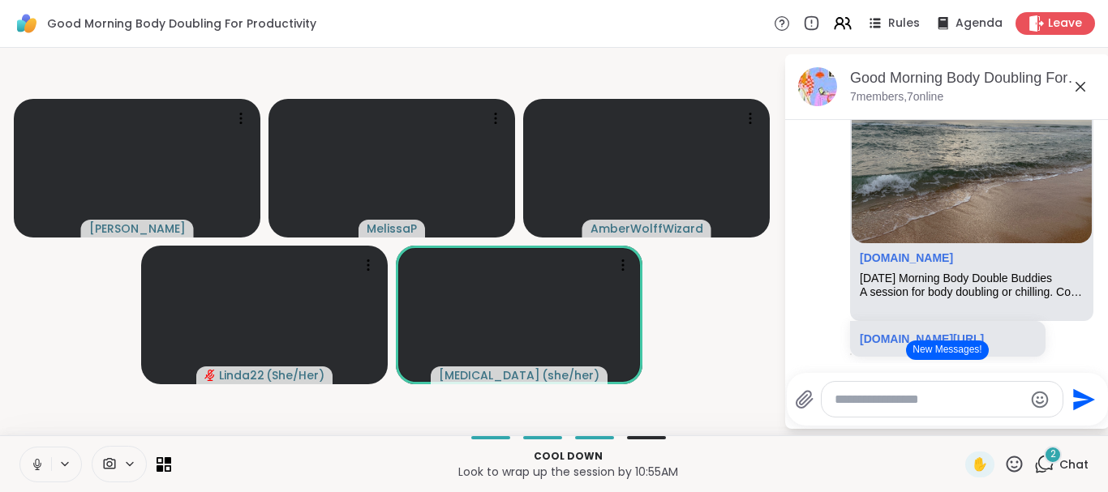
click at [32, 467] on icon at bounding box center [37, 464] width 15 height 15
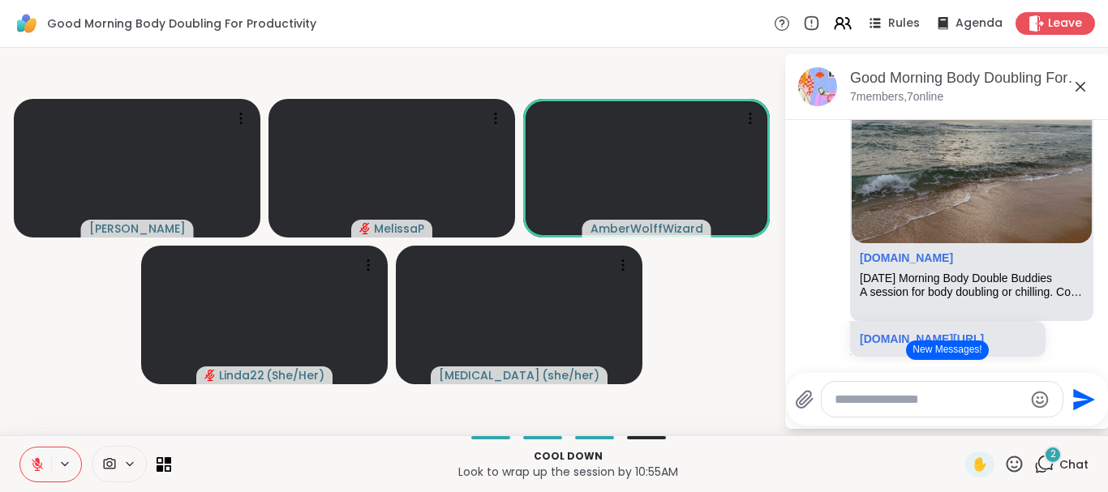
click at [32, 467] on icon at bounding box center [37, 464] width 15 height 15
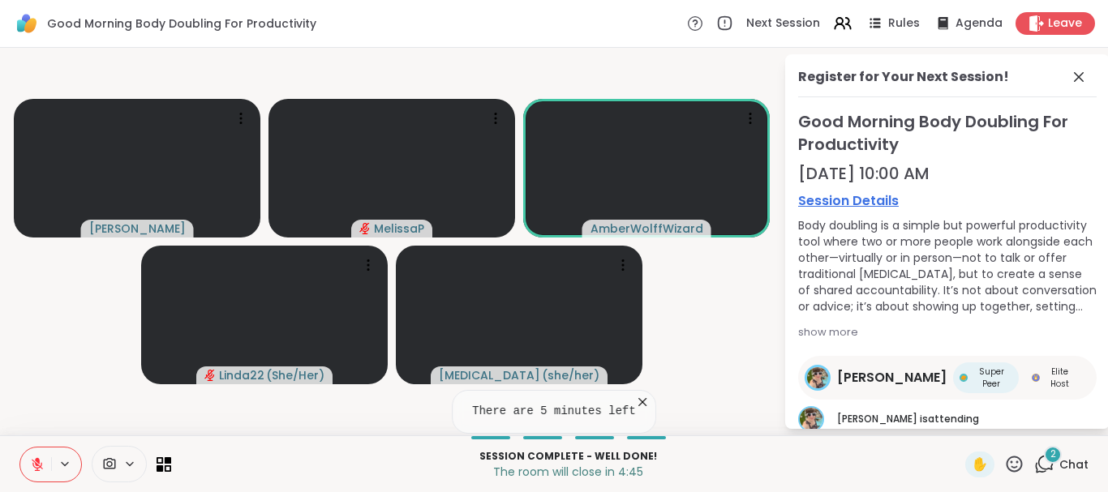
click at [1040, 465] on icon at bounding box center [1044, 464] width 20 height 20
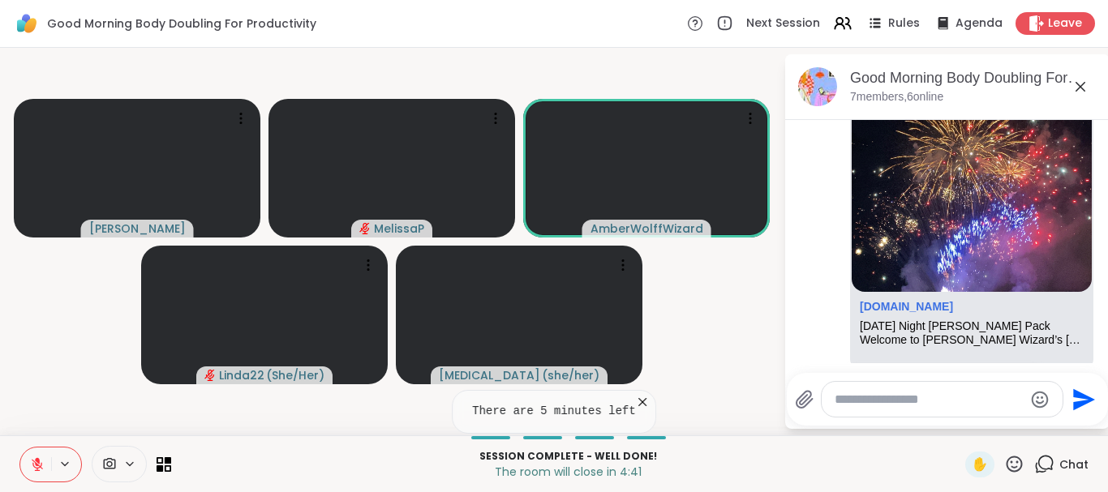
scroll to position [1652, 0]
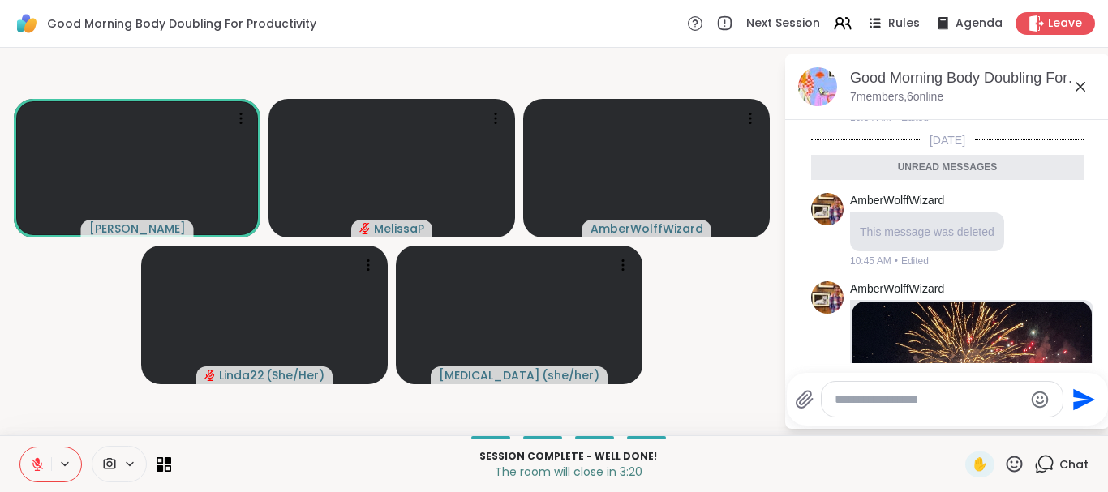
click at [41, 467] on icon at bounding box center [37, 464] width 11 height 11
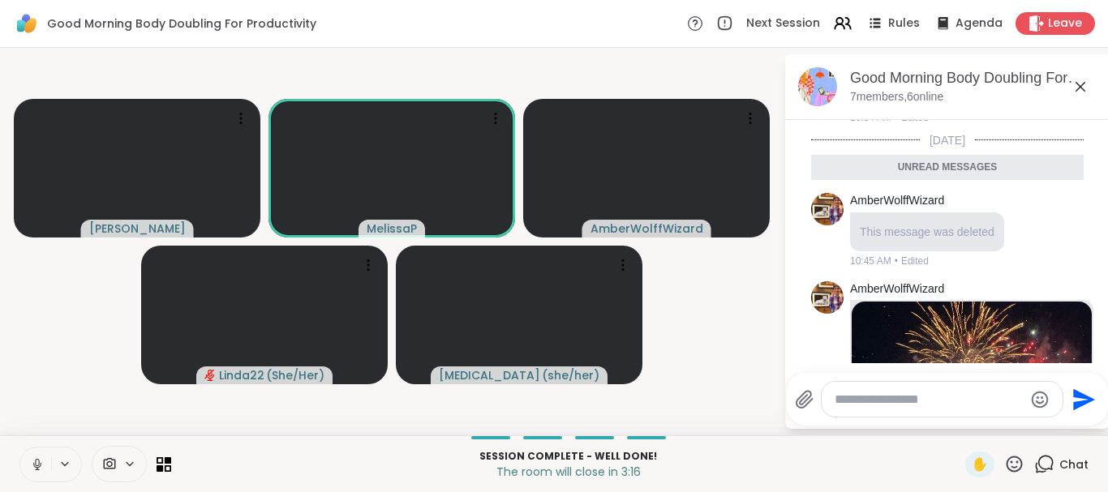
click at [41, 467] on icon at bounding box center [37, 464] width 15 height 15
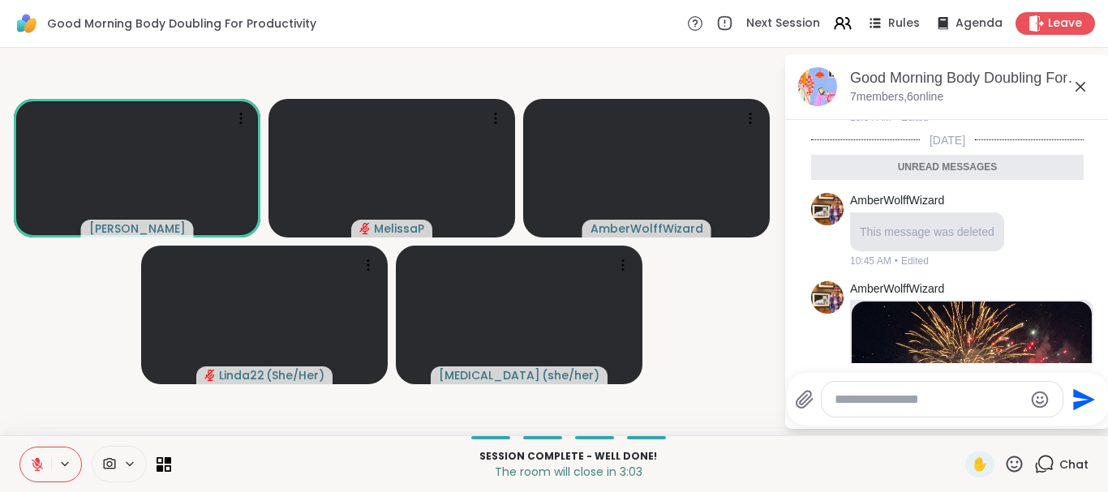
click at [41, 467] on icon at bounding box center [37, 464] width 11 height 11
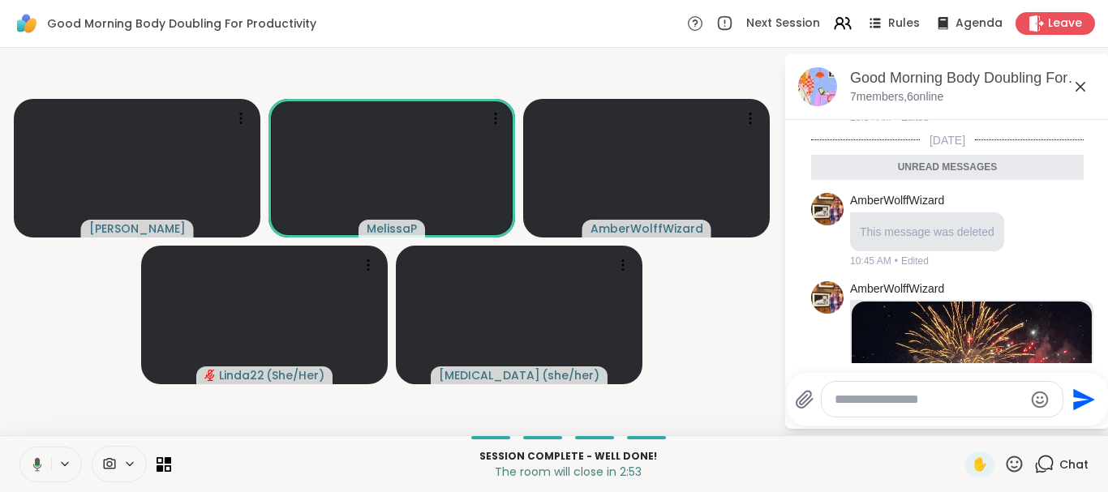
click at [41, 467] on icon at bounding box center [35, 464] width 15 height 15
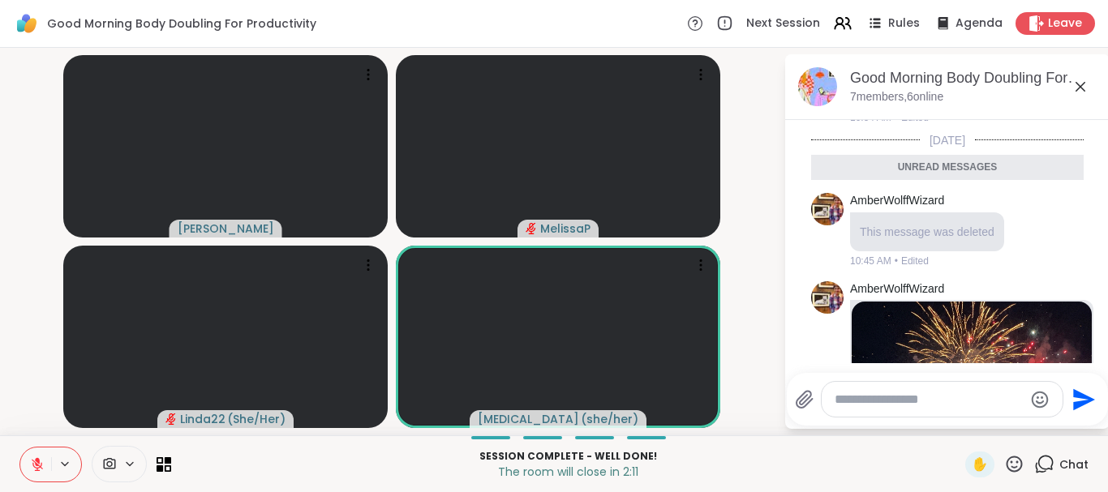
click at [1008, 467] on icon at bounding box center [1014, 464] width 20 height 20
click at [1066, 426] on span "🎉" at bounding box center [1074, 421] width 16 height 19
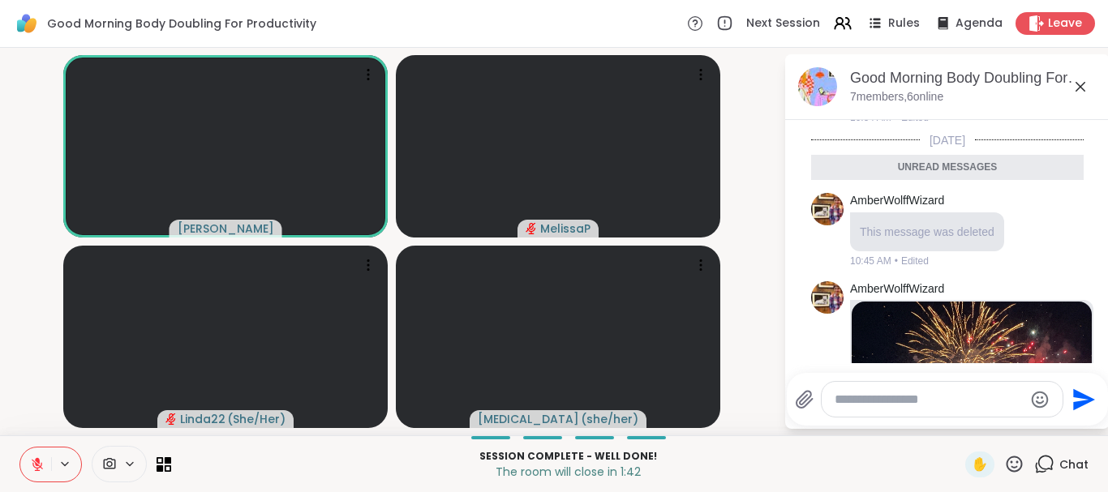
click at [1004, 455] on icon at bounding box center [1014, 464] width 20 height 20
click at [1066, 429] on span "🎉" at bounding box center [1074, 421] width 16 height 19
click at [35, 463] on icon at bounding box center [37, 464] width 15 height 15
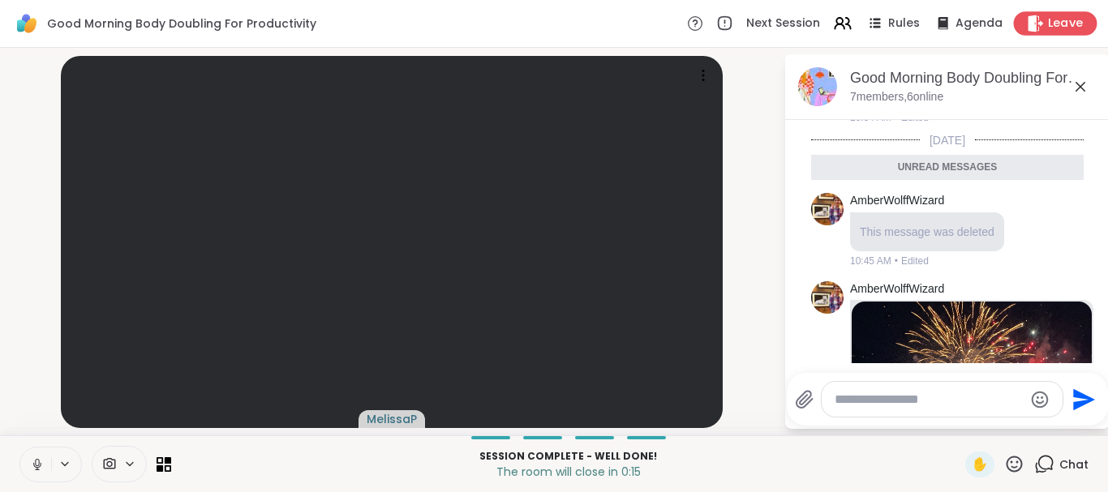
click at [1052, 24] on span "Leave" at bounding box center [1066, 23] width 36 height 17
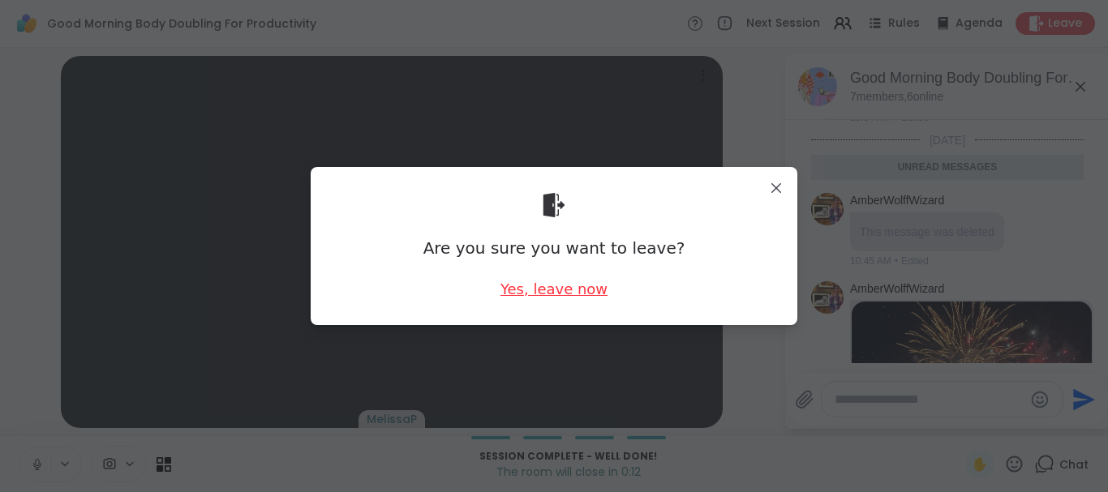
click at [541, 290] on div "Yes, leave now" at bounding box center [553, 289] width 107 height 20
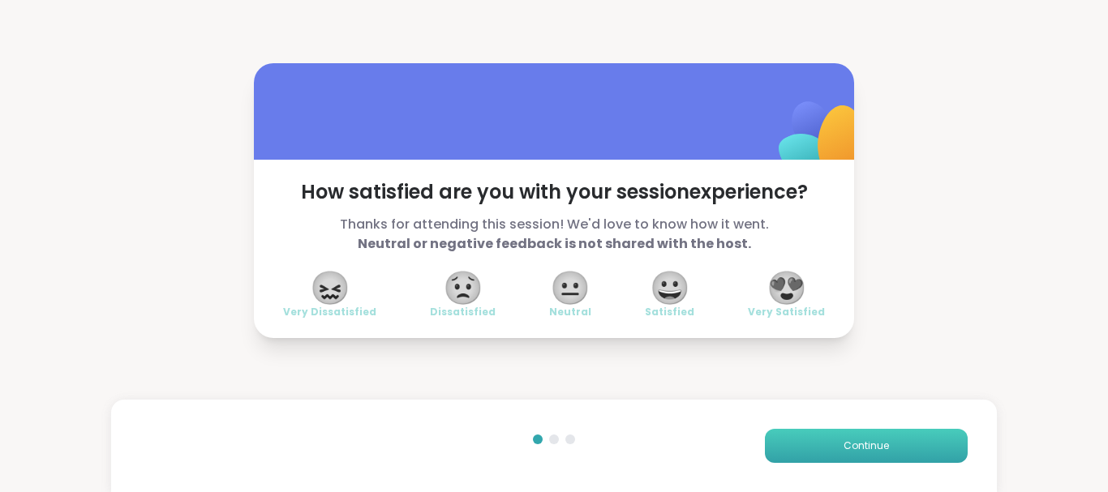
click at [821, 453] on button "Continue" at bounding box center [866, 446] width 203 height 34
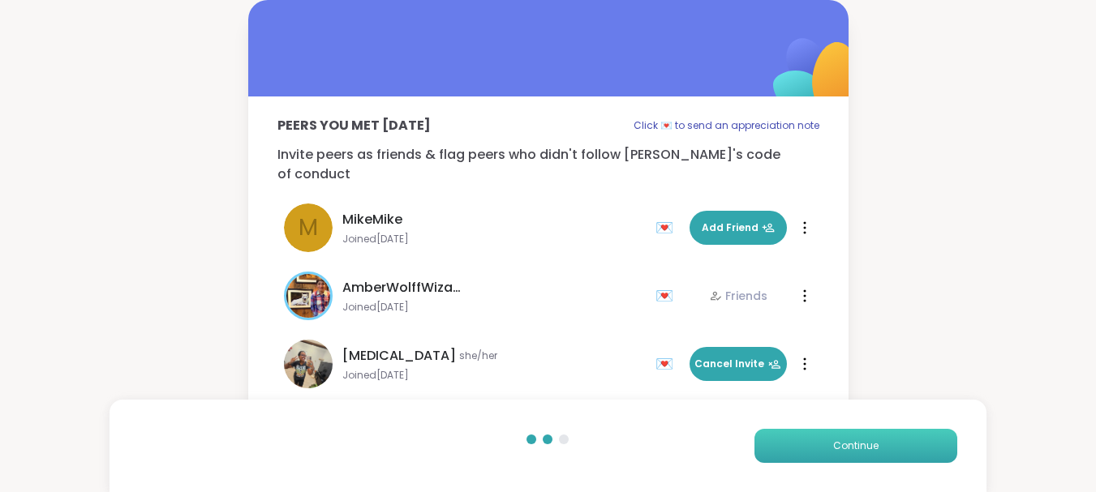
click at [821, 453] on button "Continue" at bounding box center [855, 446] width 203 height 34
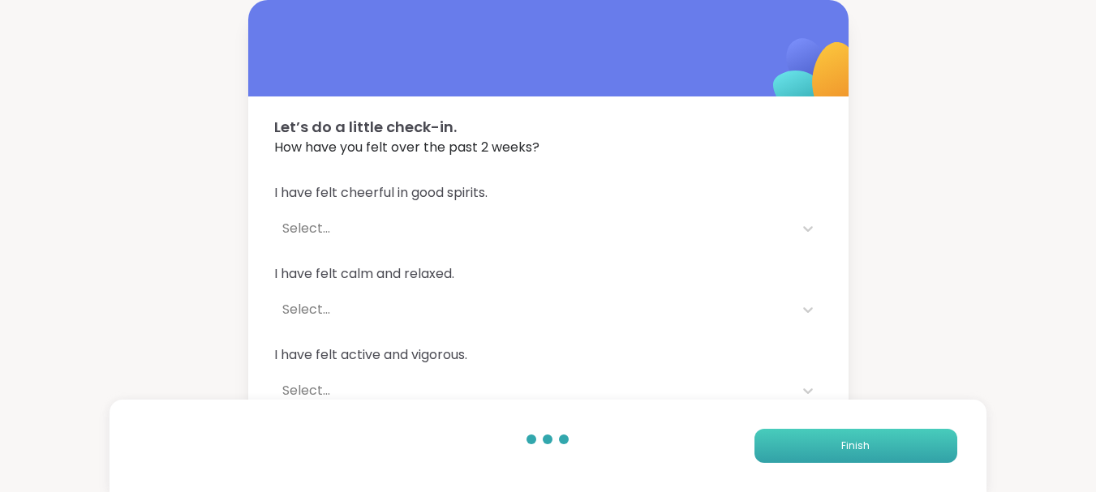
click at [821, 453] on button "Finish" at bounding box center [855, 446] width 203 height 34
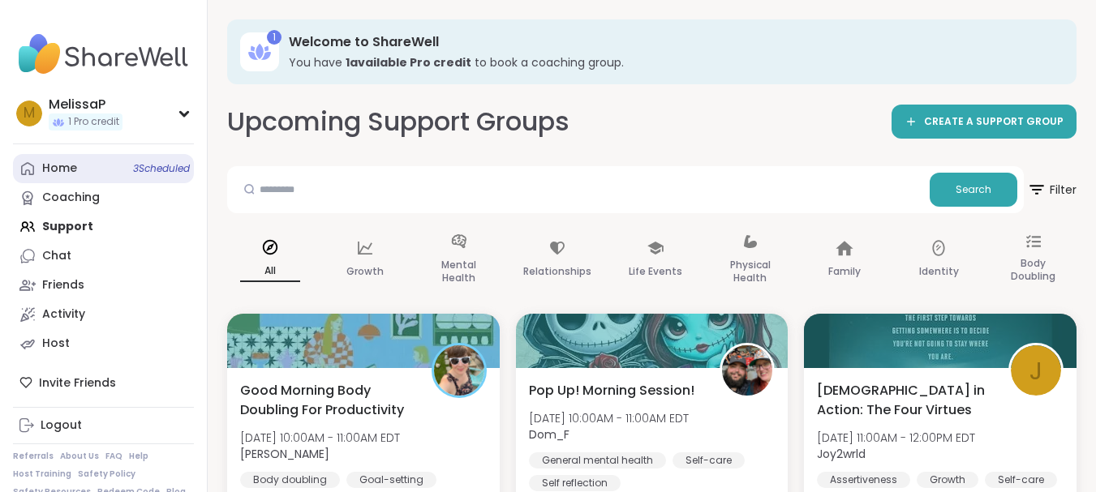
click at [90, 166] on link "Home 3 Scheduled" at bounding box center [103, 168] width 181 height 29
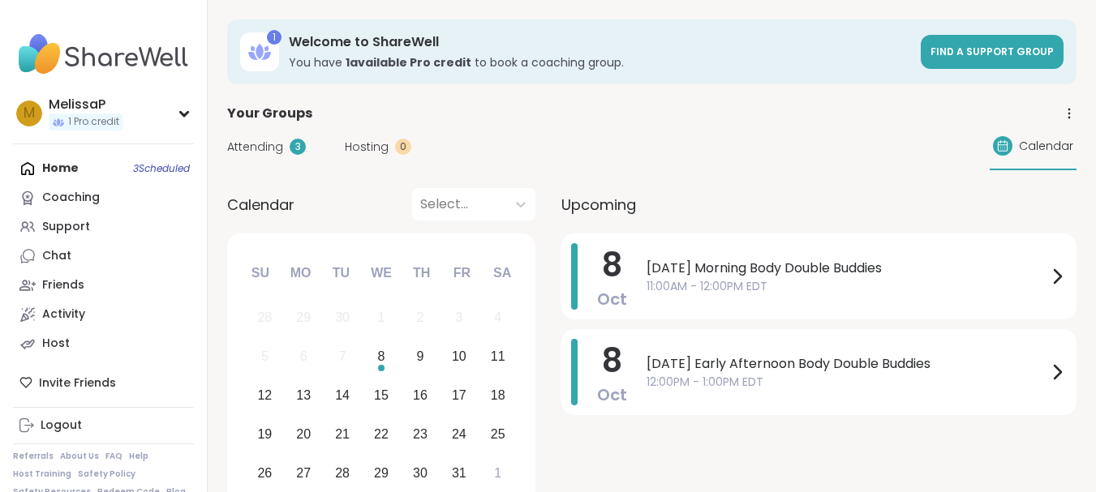
click at [255, 139] on span "Attending" at bounding box center [255, 147] width 56 height 17
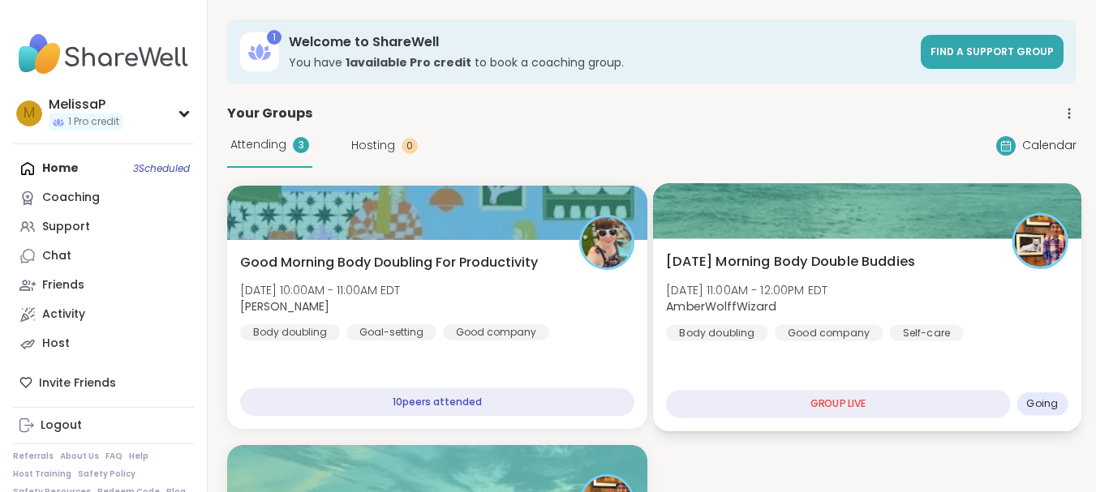
click at [862, 280] on div "[DATE] Morning Body Double Buddies [DATE] 11:00AM - 12:00PM EDT AmberWolffWizar…" at bounding box center [866, 296] width 401 height 89
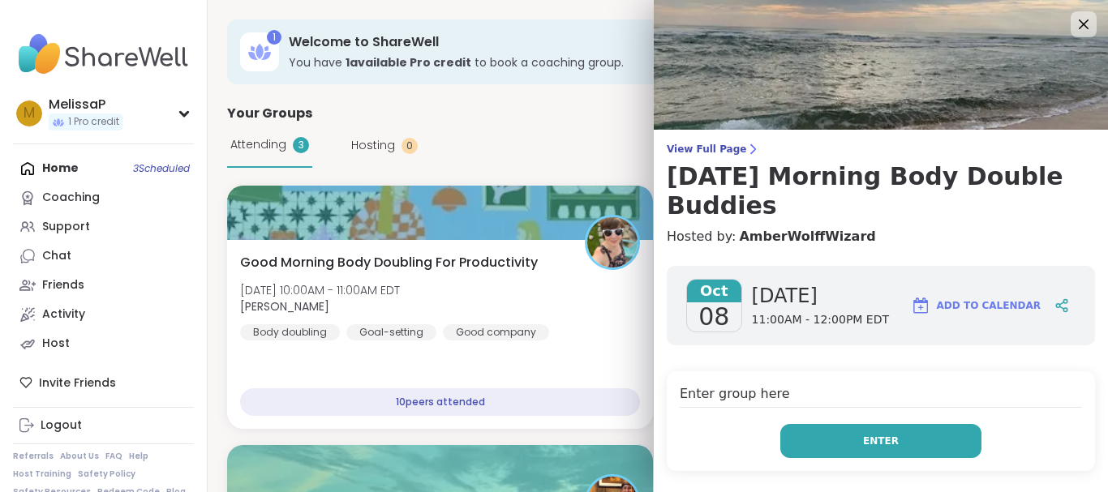
click at [890, 440] on button "Enter" at bounding box center [880, 441] width 201 height 34
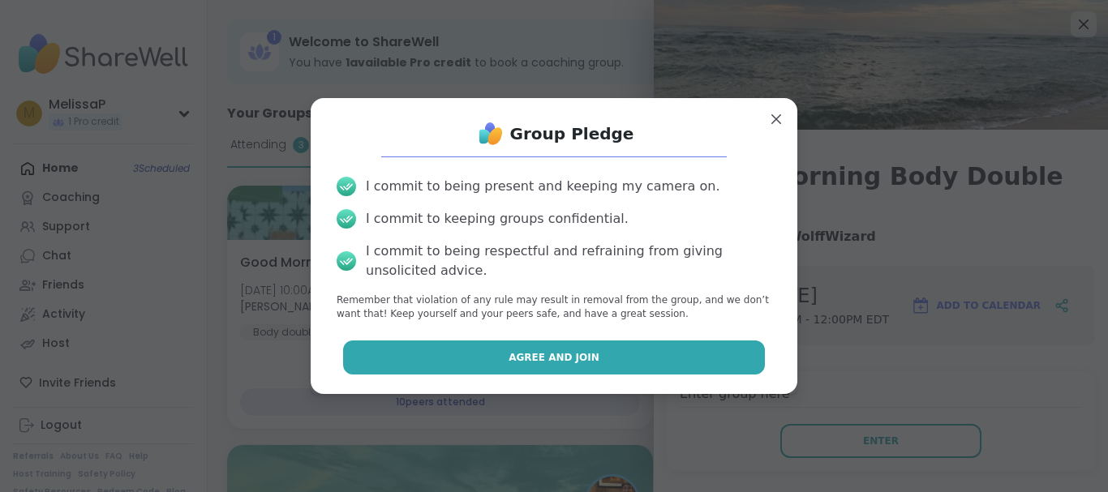
click at [608, 345] on button "Agree and Join" at bounding box center [554, 358] width 423 height 34
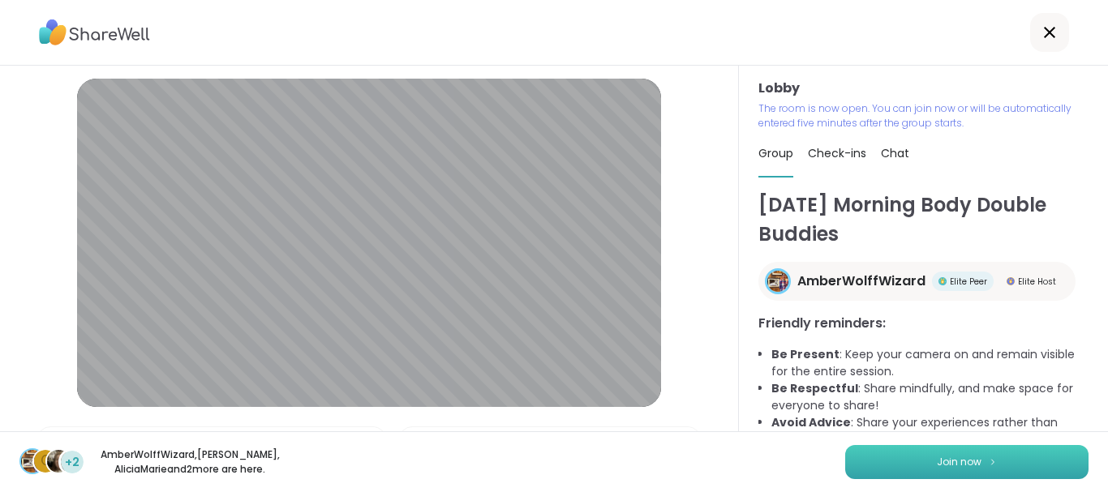
click at [988, 462] on img at bounding box center [993, 461] width 10 height 9
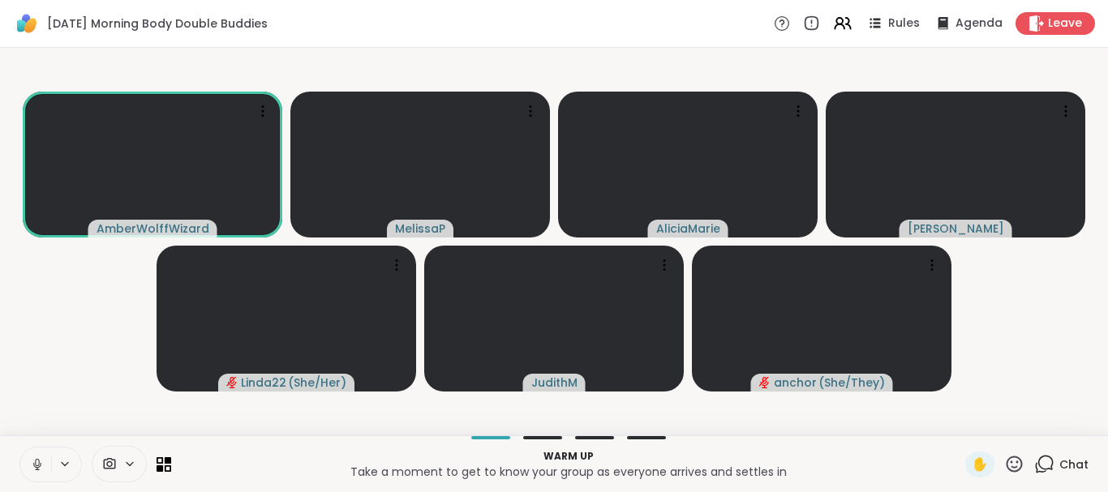
click at [39, 465] on icon at bounding box center [37, 464] width 15 height 15
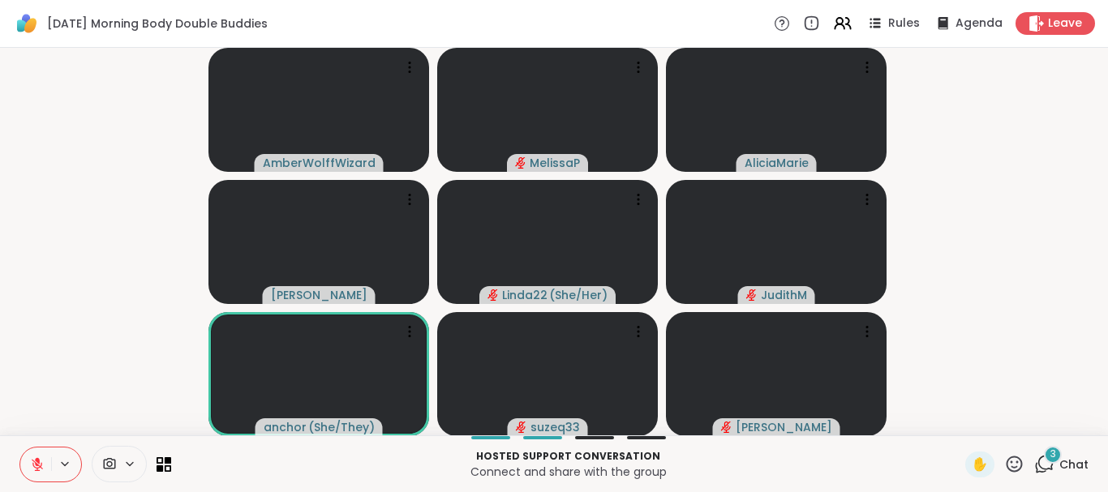
click at [1036, 472] on icon at bounding box center [1044, 464] width 20 height 20
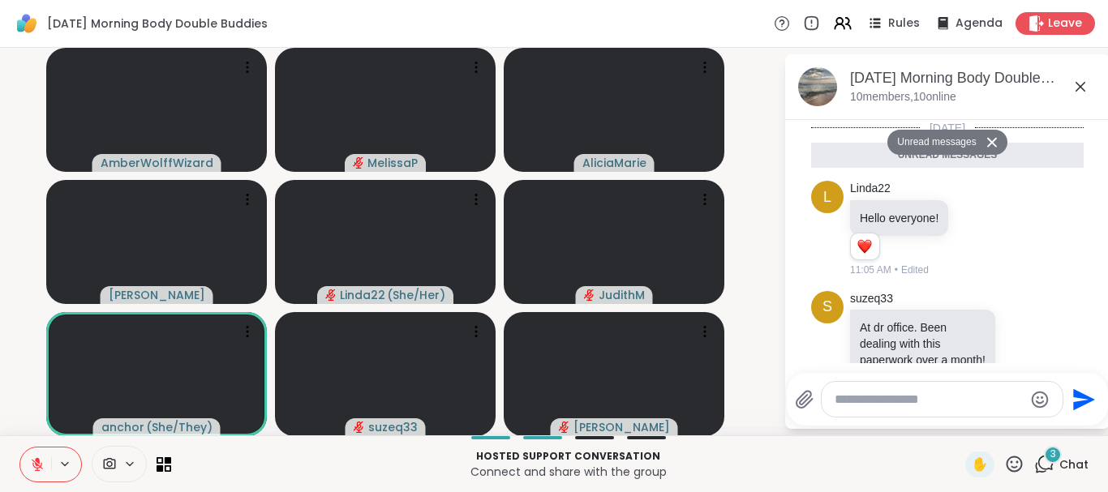
scroll to position [319, 0]
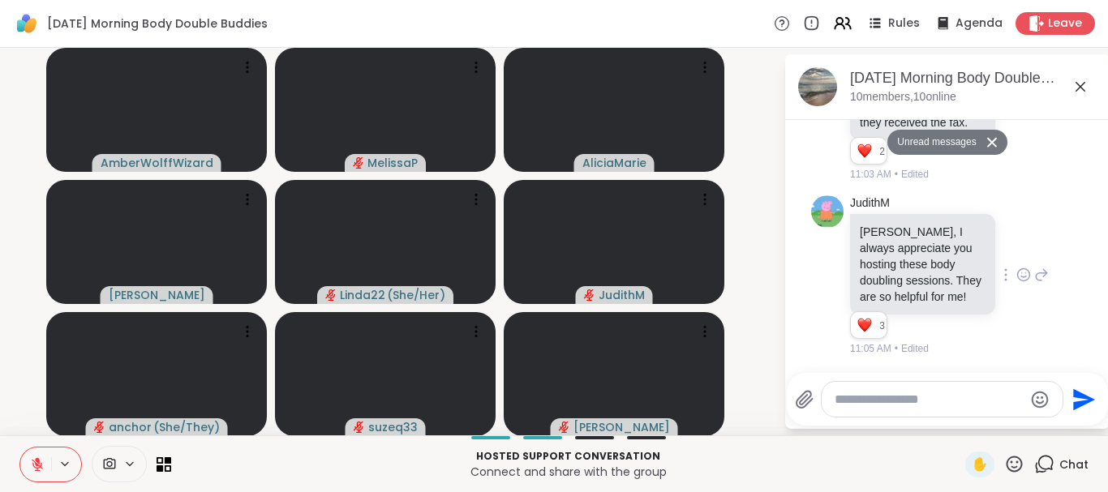
click at [1021, 277] on icon at bounding box center [1023, 278] width 5 height 2
click at [1016, 242] on div "Select Reaction: Heart" at bounding box center [1023, 249] width 15 height 15
click at [768, 461] on p "Hosted support conversation" at bounding box center [568, 456] width 774 height 15
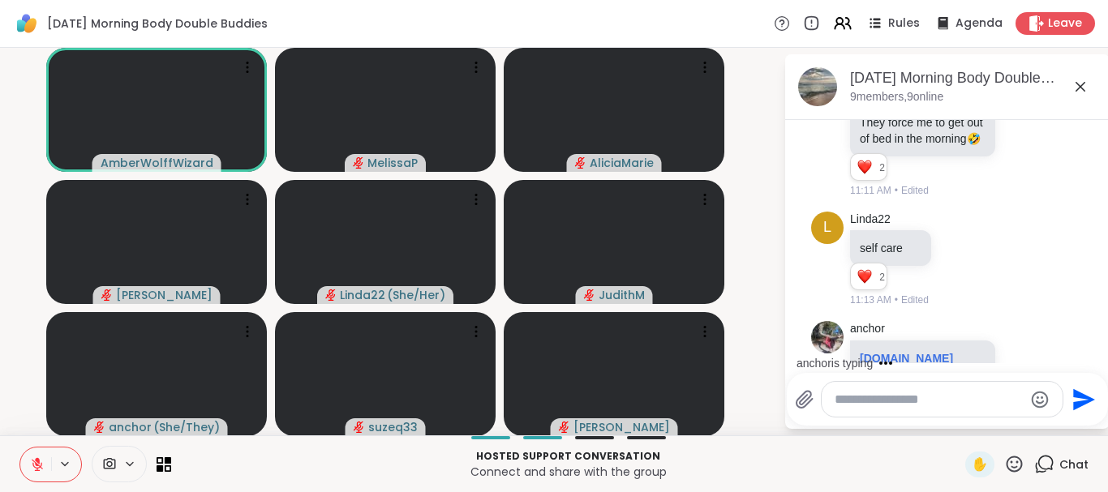
scroll to position [855, 0]
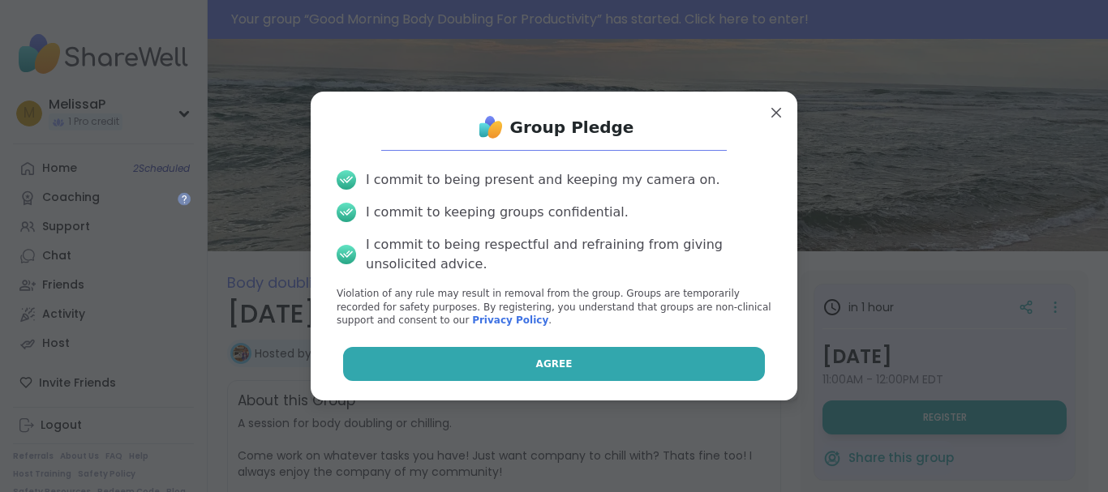
click at [536, 358] on span "Agree" at bounding box center [554, 364] width 36 height 15
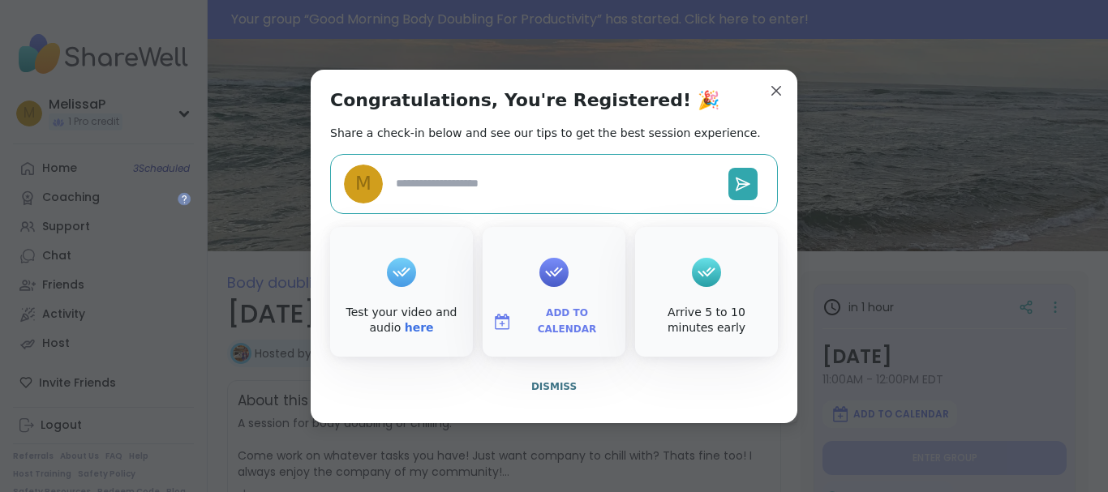
click at [557, 319] on span "Add to Calendar" at bounding box center [566, 322] width 97 height 32
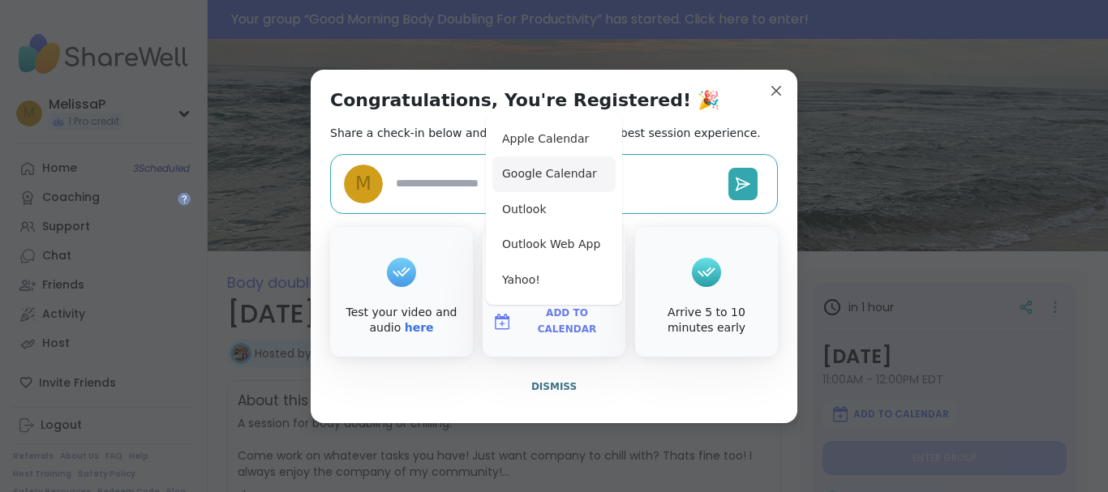
click at [568, 172] on button "Google Calendar" at bounding box center [553, 175] width 123 height 36
type textarea "*"
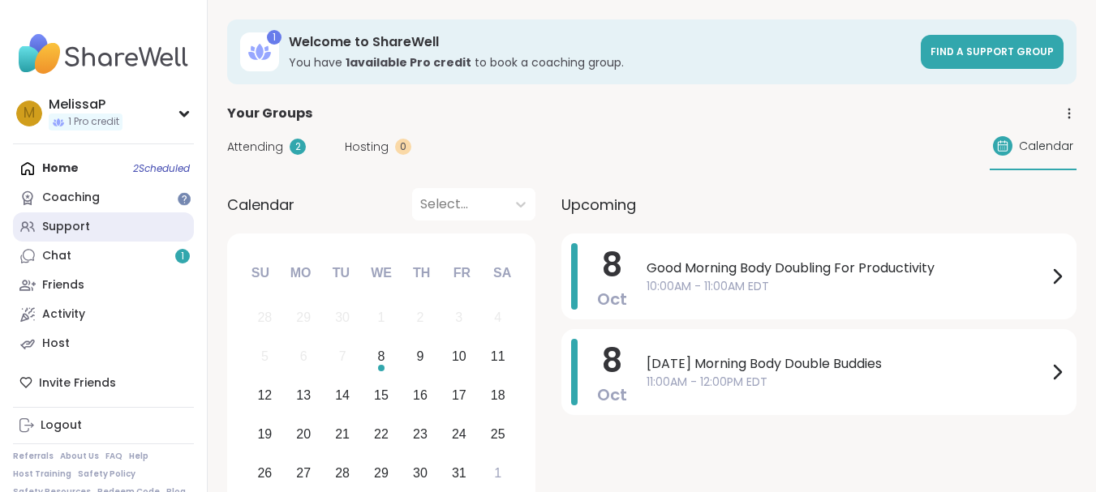
click at [84, 214] on link "Support" at bounding box center [103, 226] width 181 height 29
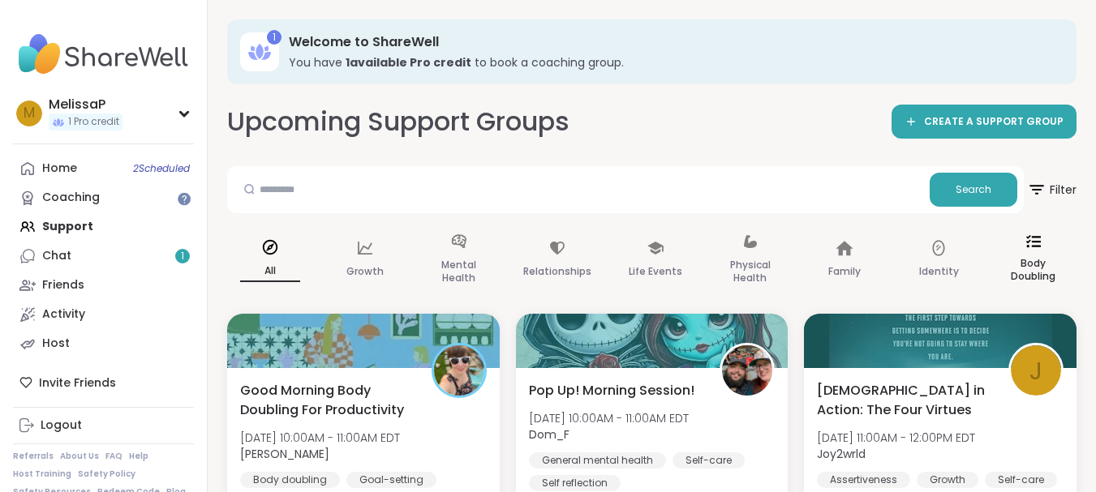
click at [1035, 260] on p "Body Doubling" at bounding box center [1033, 270] width 60 height 32
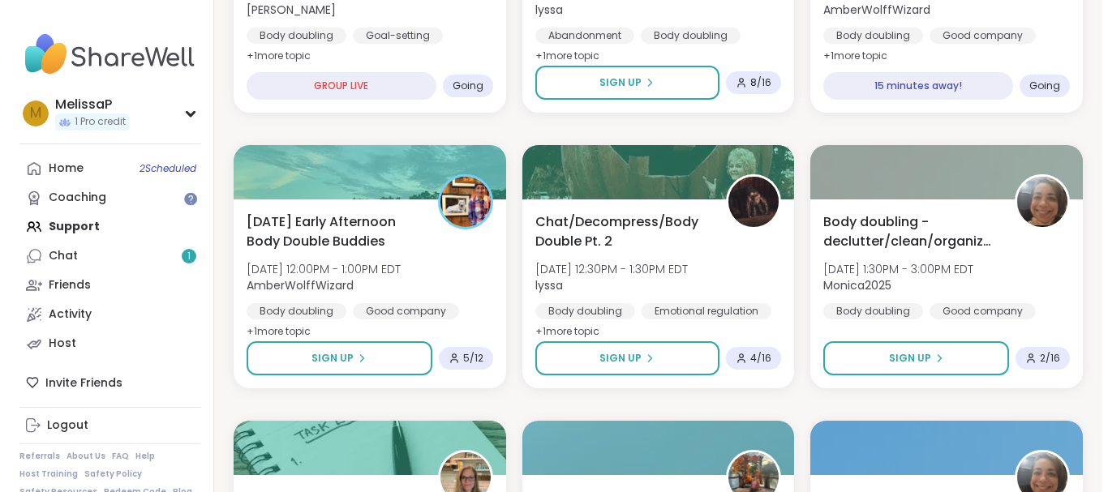
scroll to position [485, 0]
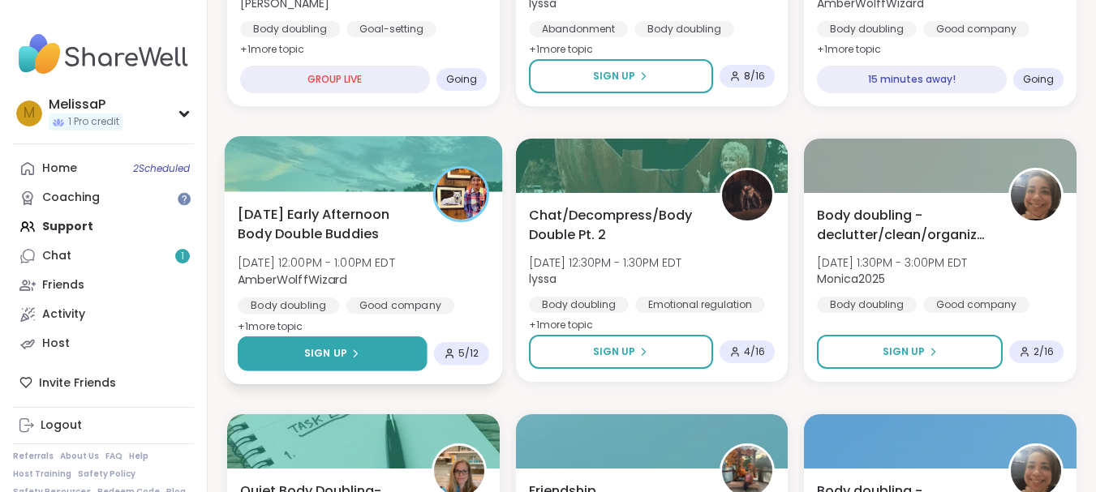
click at [316, 350] on span "Sign Up" at bounding box center [325, 353] width 43 height 15
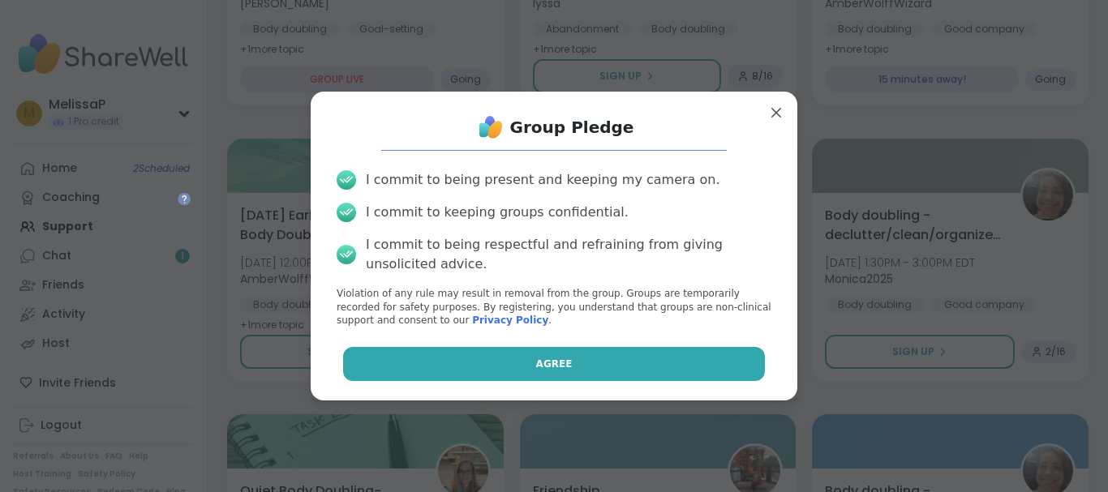
click at [510, 355] on button "Agree" at bounding box center [554, 364] width 423 height 34
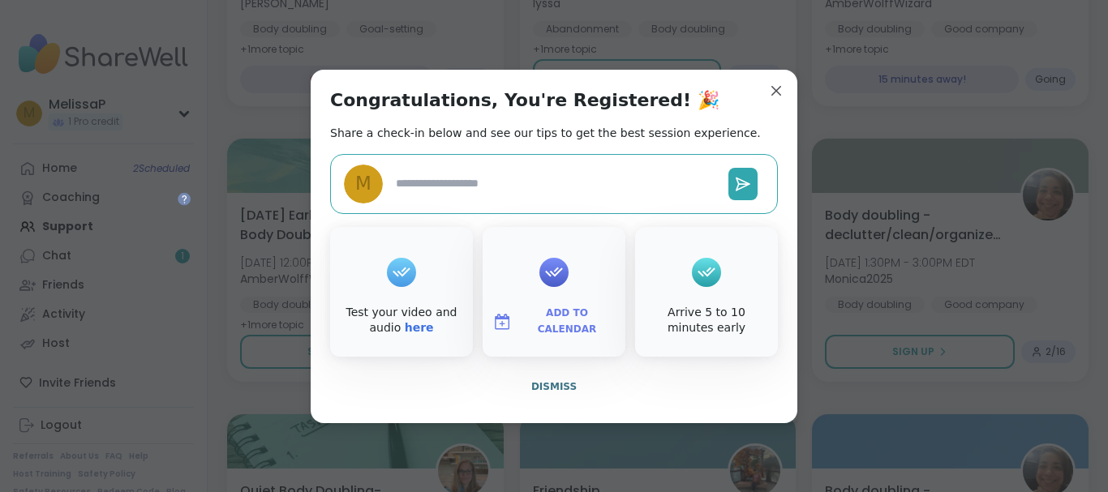
type textarea "*"
click at [547, 315] on span "Add to Calendar" at bounding box center [566, 322] width 97 height 32
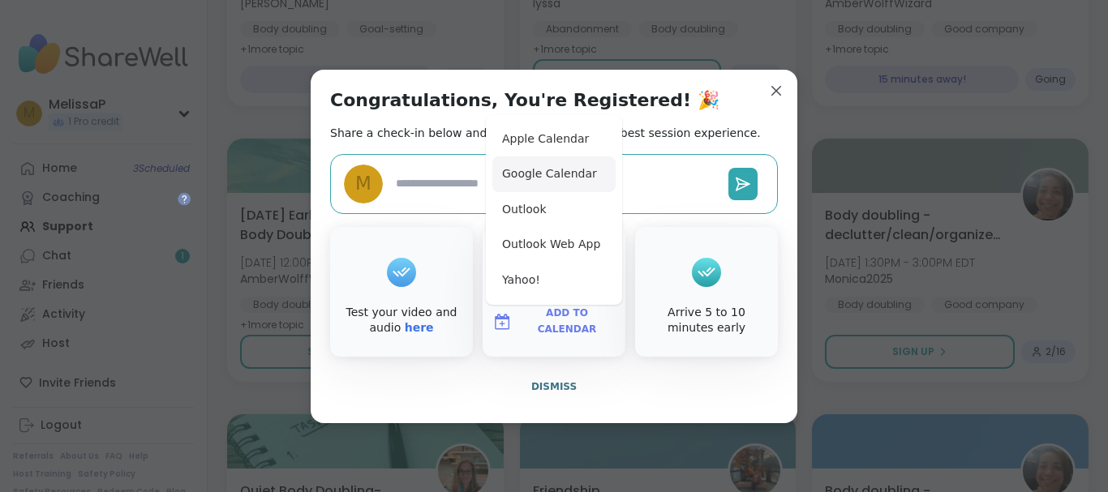
click at [551, 178] on button "Google Calendar" at bounding box center [553, 175] width 123 height 36
